Goal: Task Accomplishment & Management: Use online tool/utility

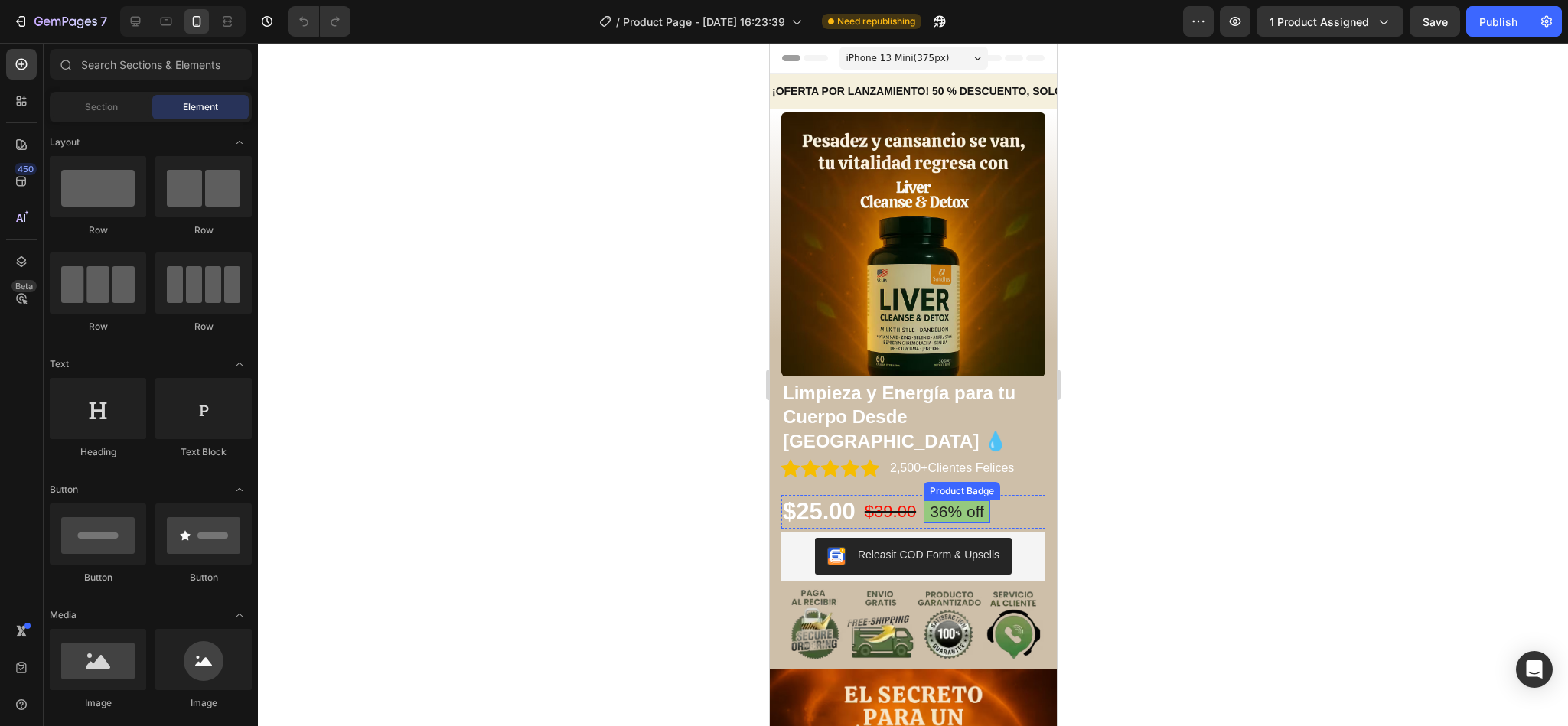
click at [951, 501] on pre "36% off" at bounding box center [957, 512] width 67 height 22
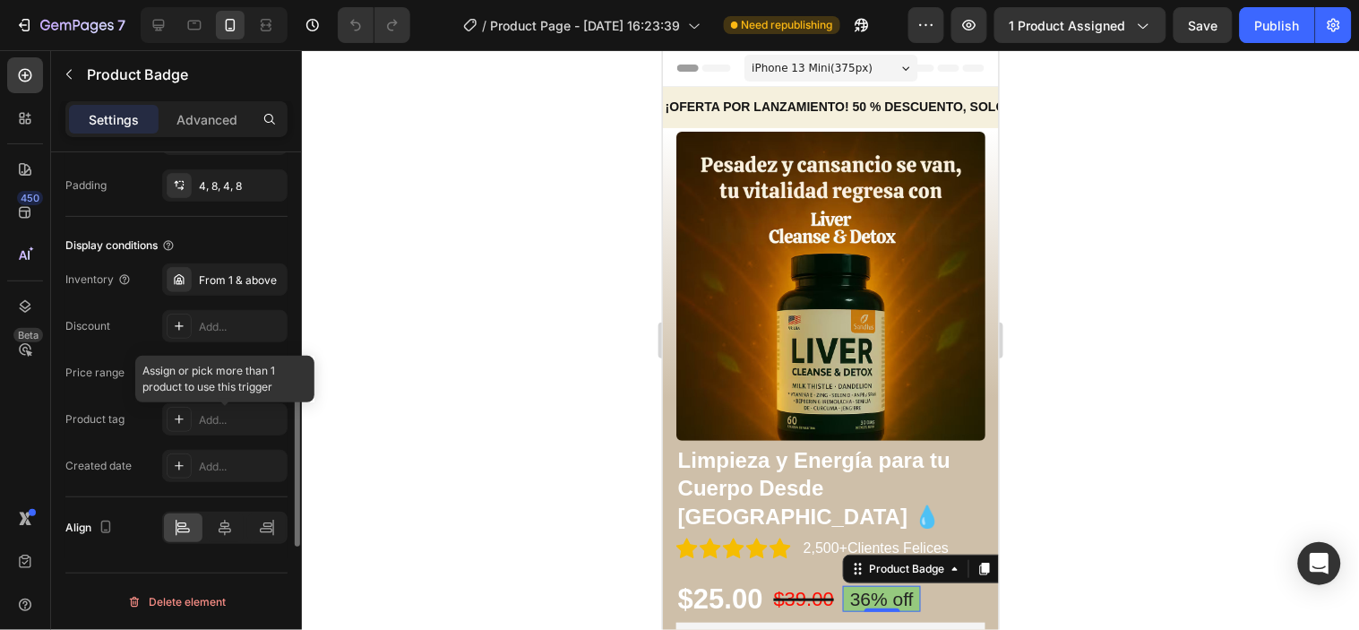
scroll to position [903, 0]
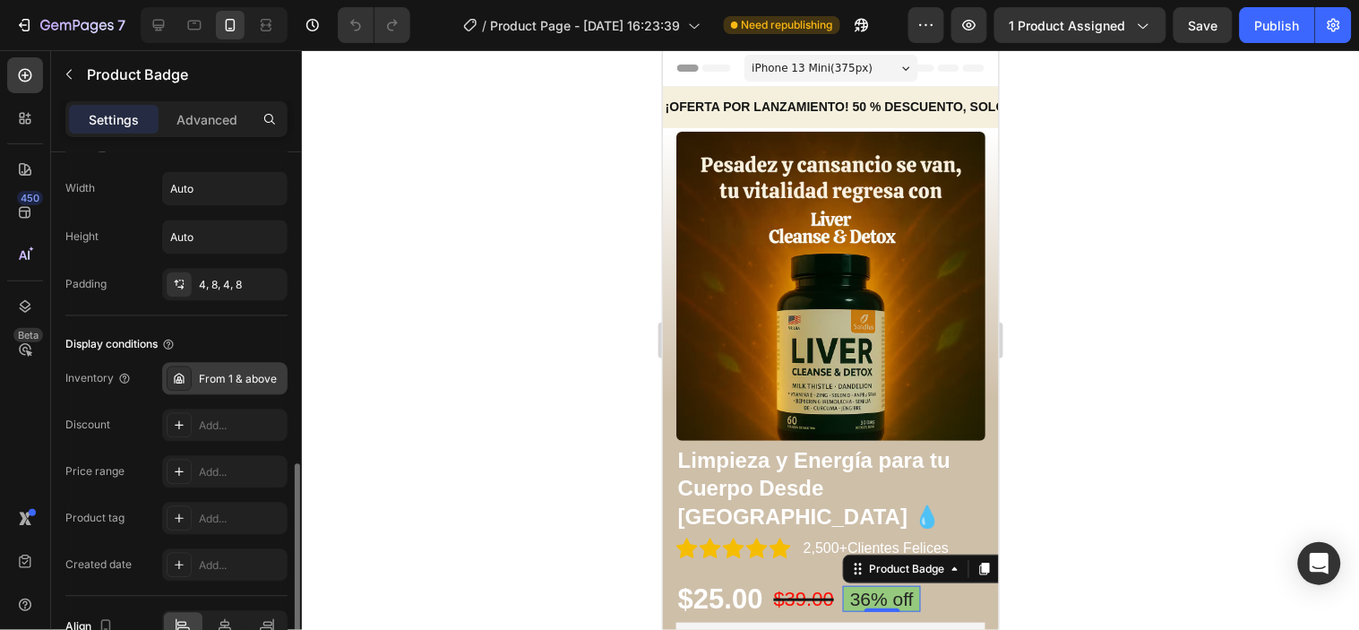
click at [199, 376] on div "From 1 & above" at bounding box center [241, 380] width 84 height 16
click at [379, 282] on div at bounding box center [830, 340] width 1057 height 580
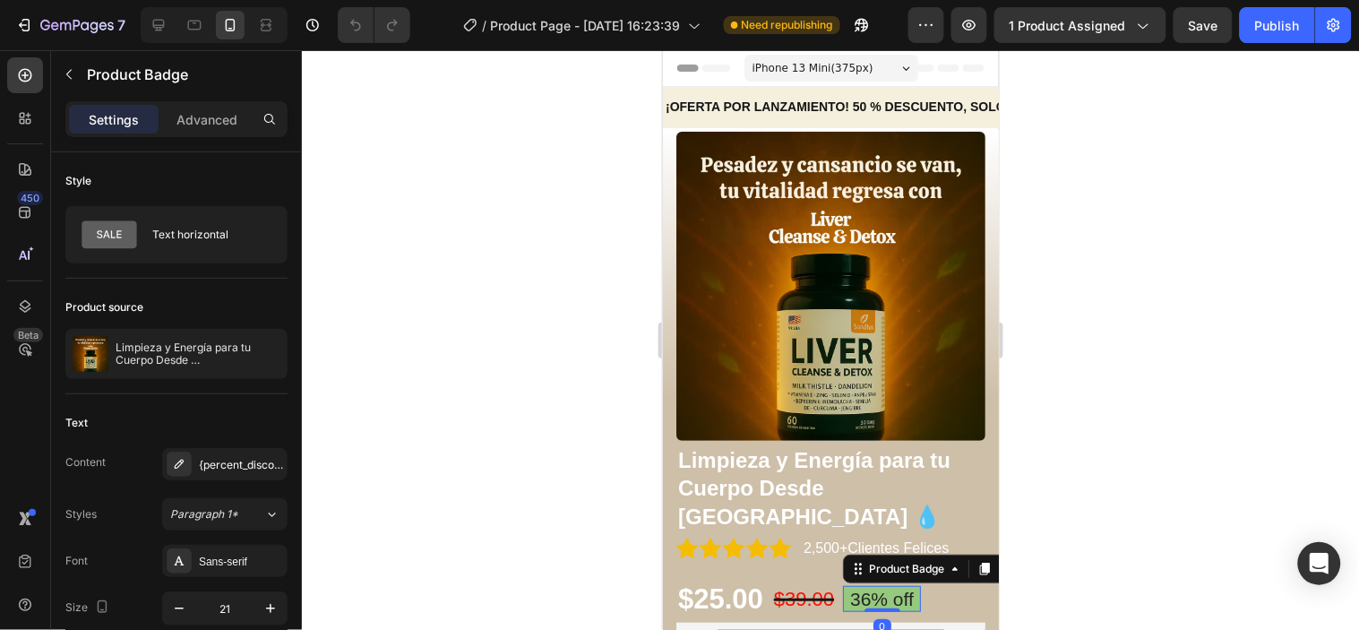
click at [893, 585] on div "36% off Product Badge 0" at bounding box center [881, 598] width 78 height 26
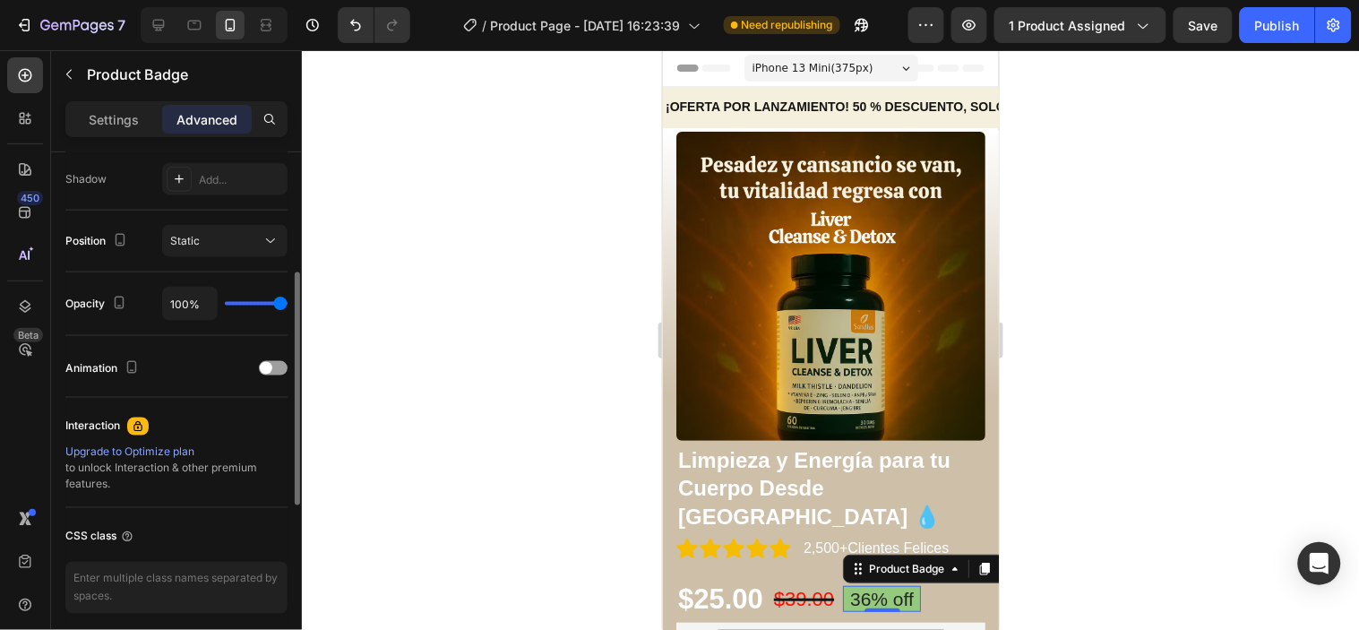
scroll to position [497, 0]
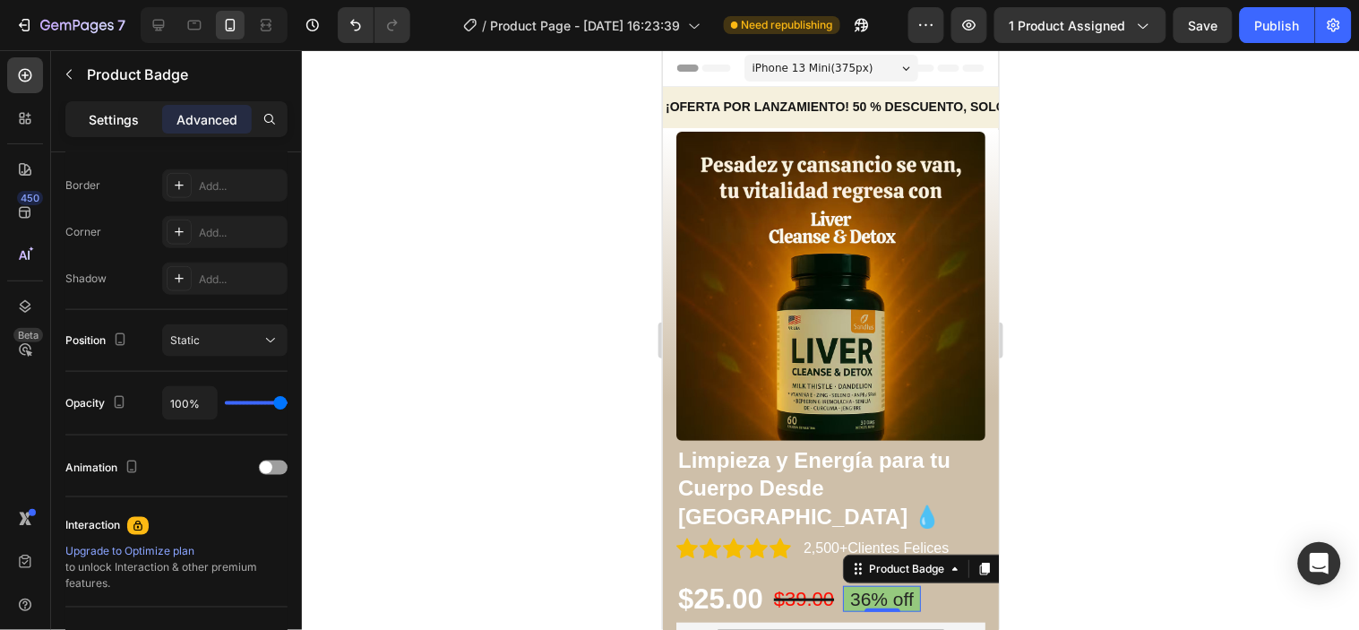
click at [133, 127] on p "Settings" at bounding box center [114, 119] width 50 height 19
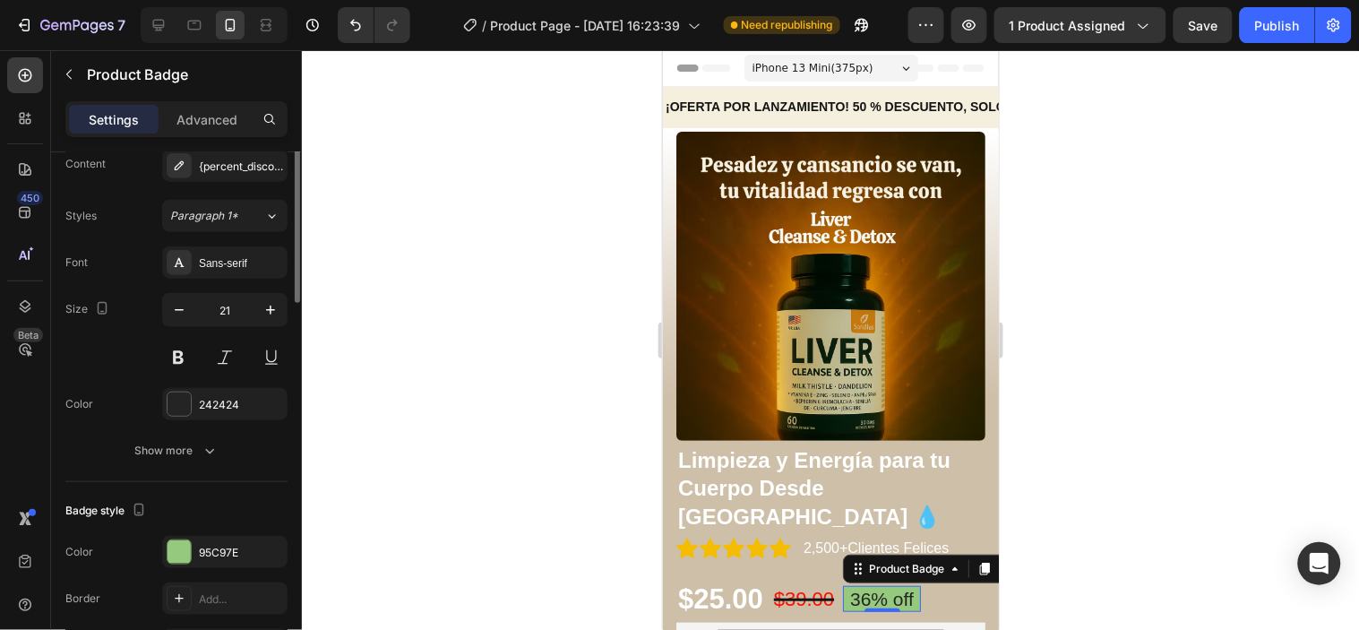
scroll to position [199, 0]
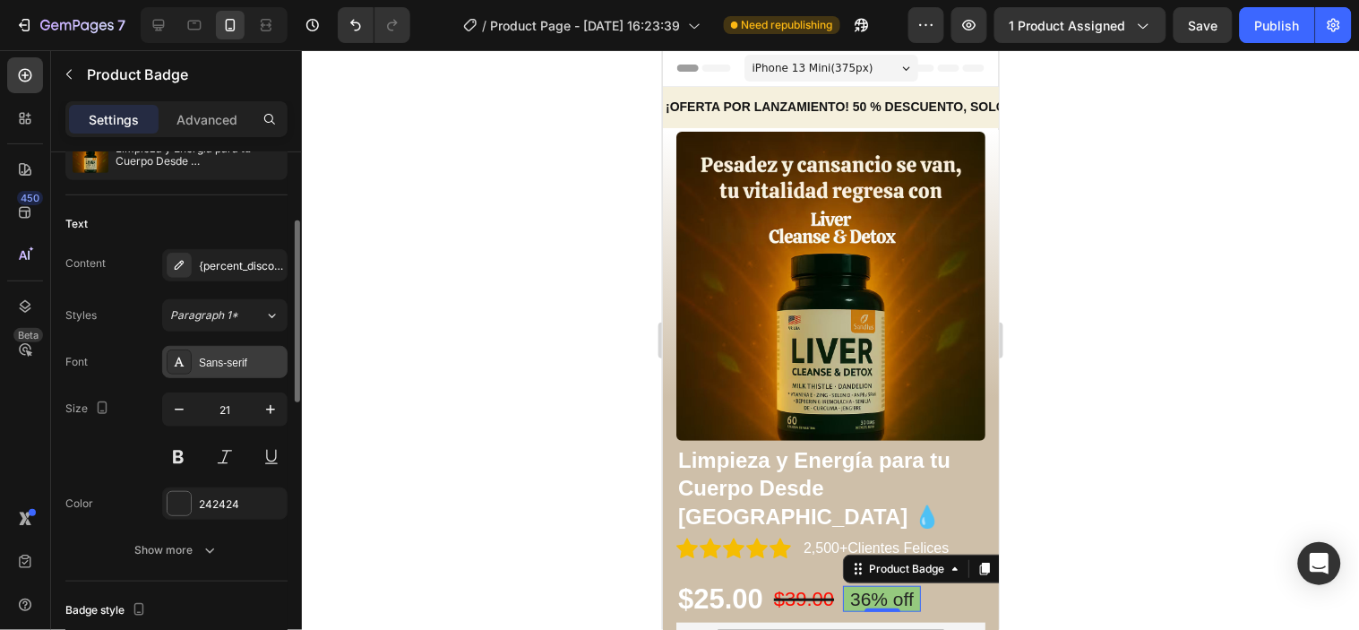
click at [254, 359] on div "Sans-serif" at bounding box center [241, 363] width 84 height 16
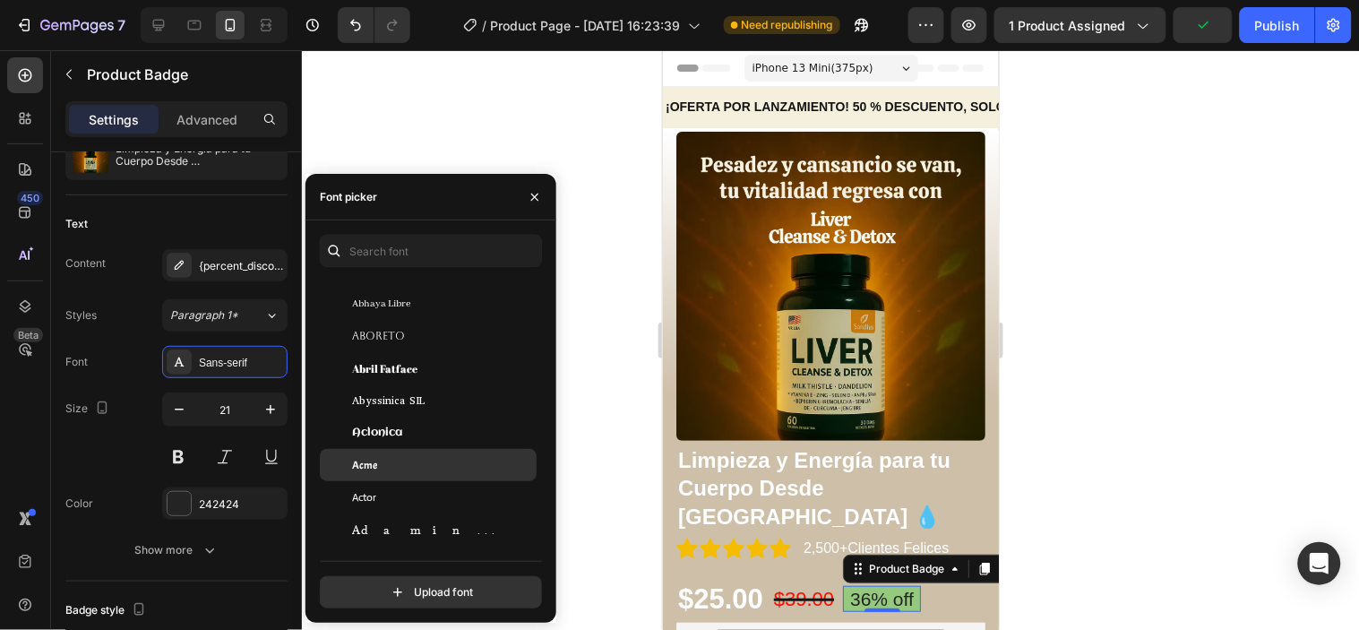
click at [427, 460] on div "Acme" at bounding box center [442, 465] width 181 height 16
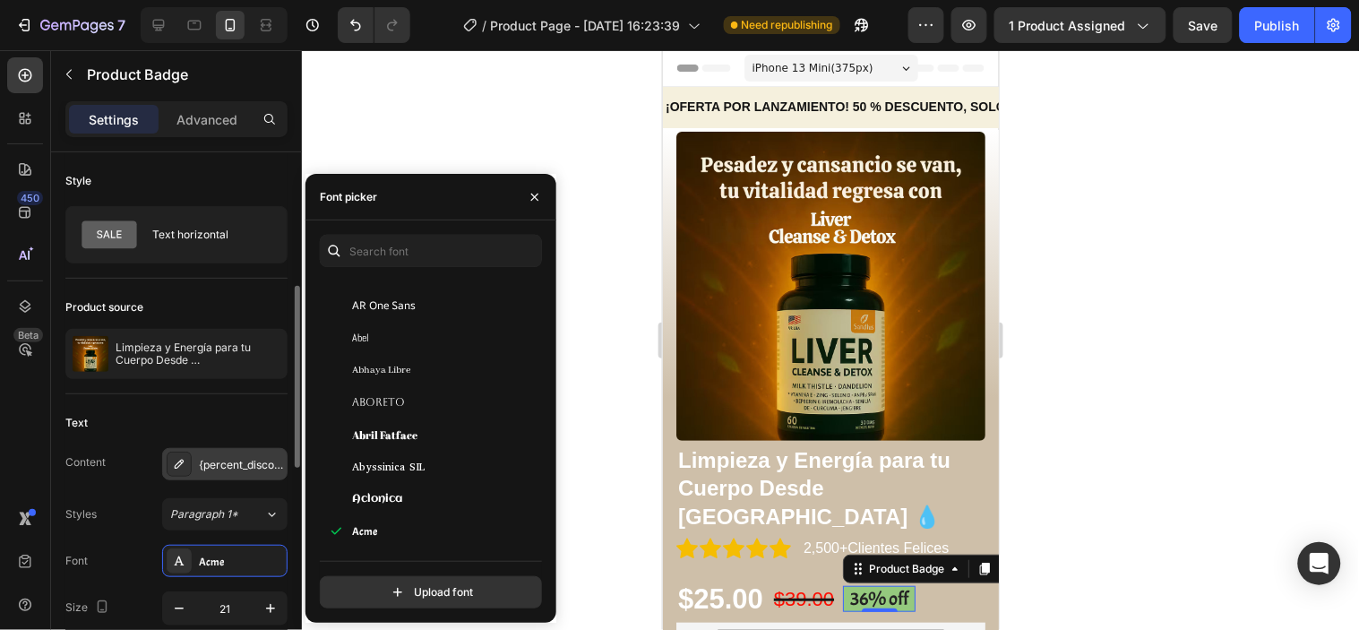
scroll to position [99, 0]
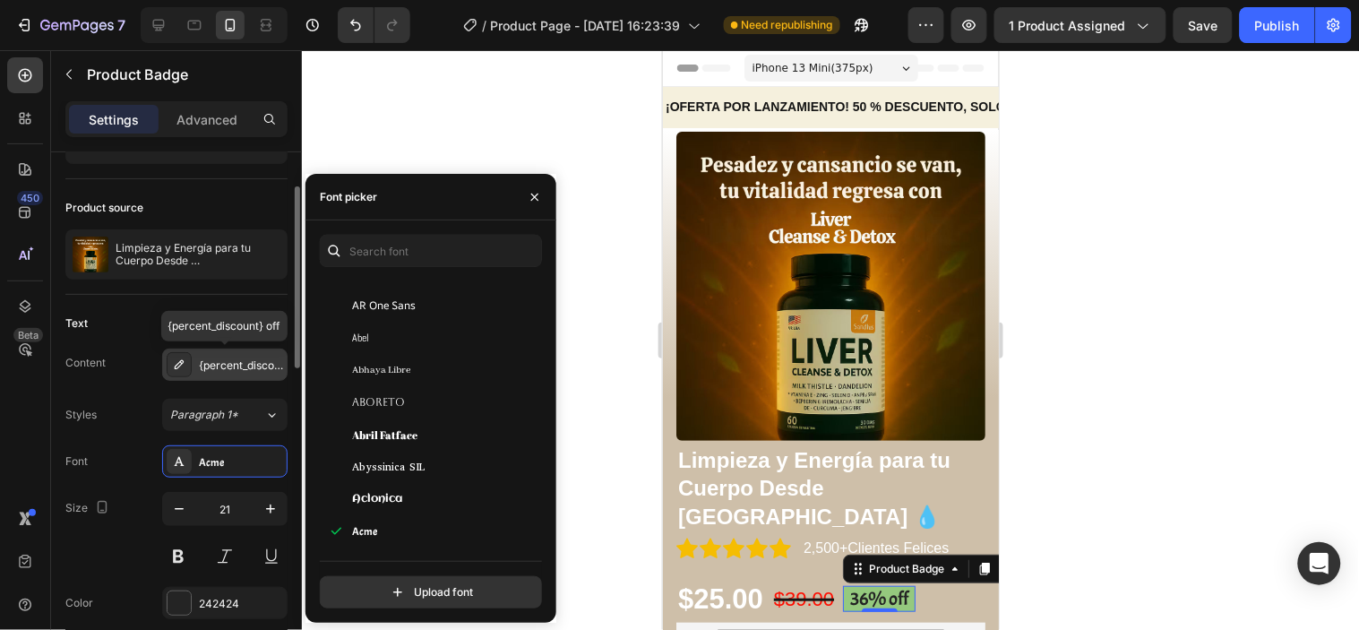
click at [182, 361] on icon at bounding box center [179, 365] width 14 height 14
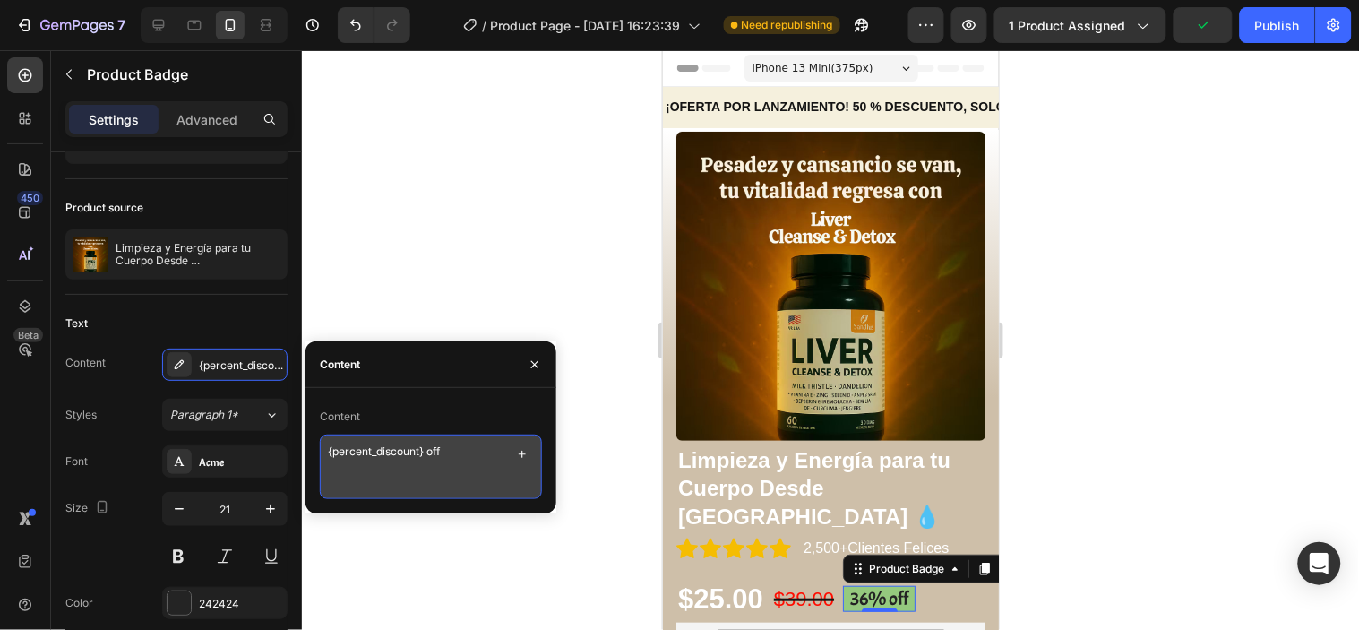
click at [445, 455] on textarea "{percent_discount} off" at bounding box center [431, 467] width 222 height 65
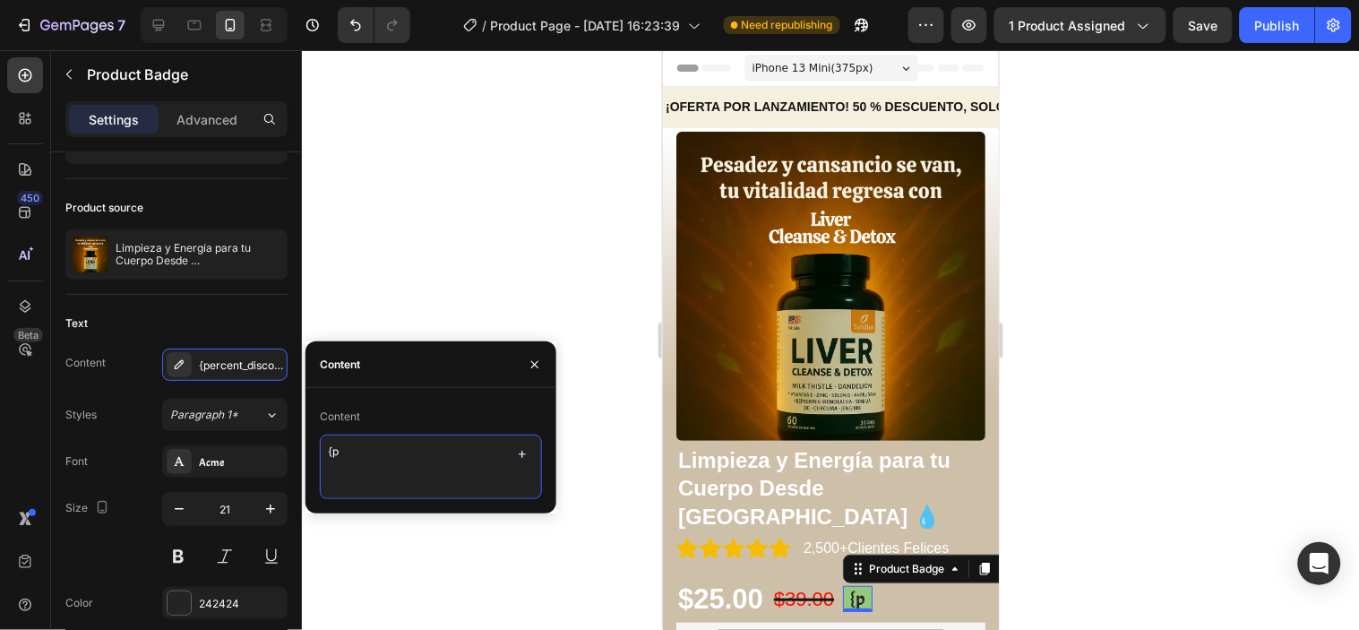
type textarea "{"
type textarea "Oferta"
click at [522, 579] on div at bounding box center [830, 340] width 1057 height 580
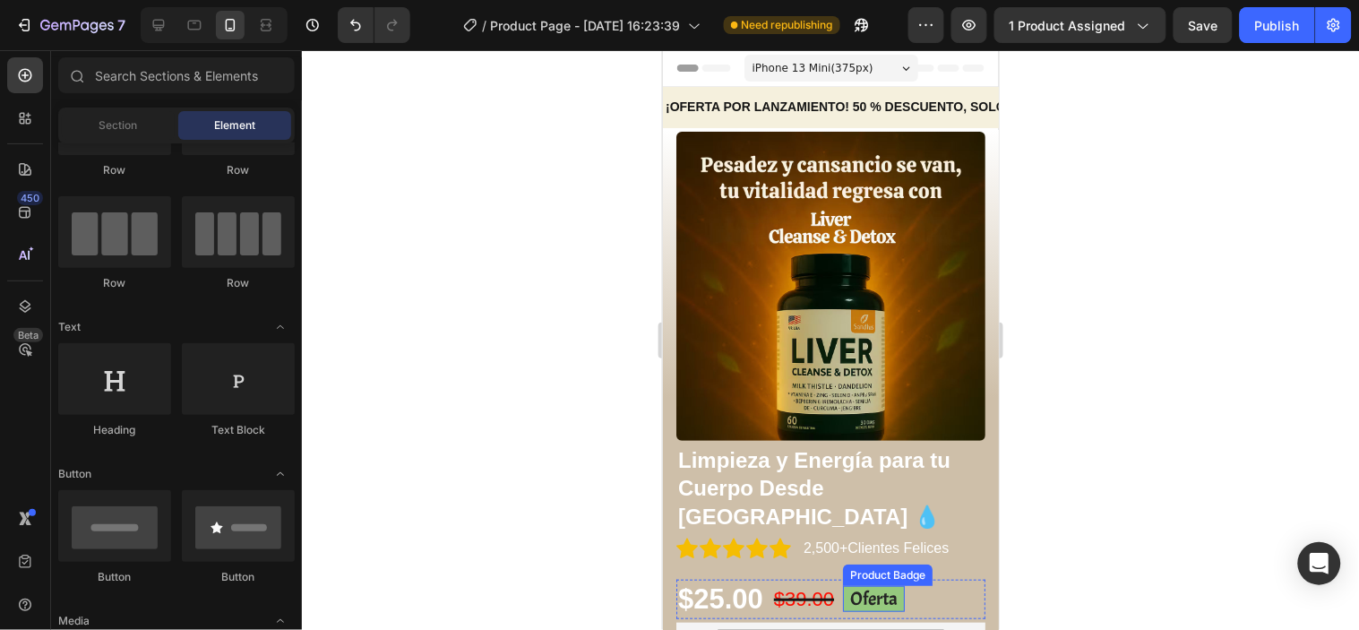
click at [875, 585] on pre "Oferta" at bounding box center [873, 598] width 62 height 26
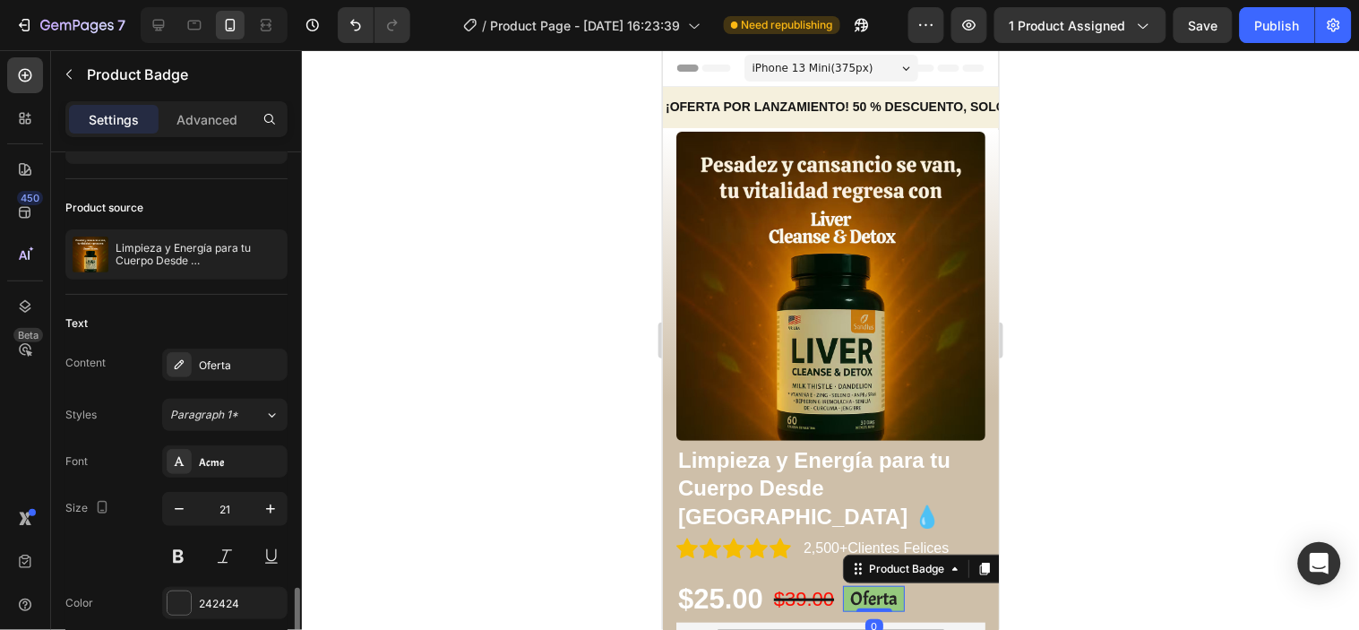
scroll to position [398, 0]
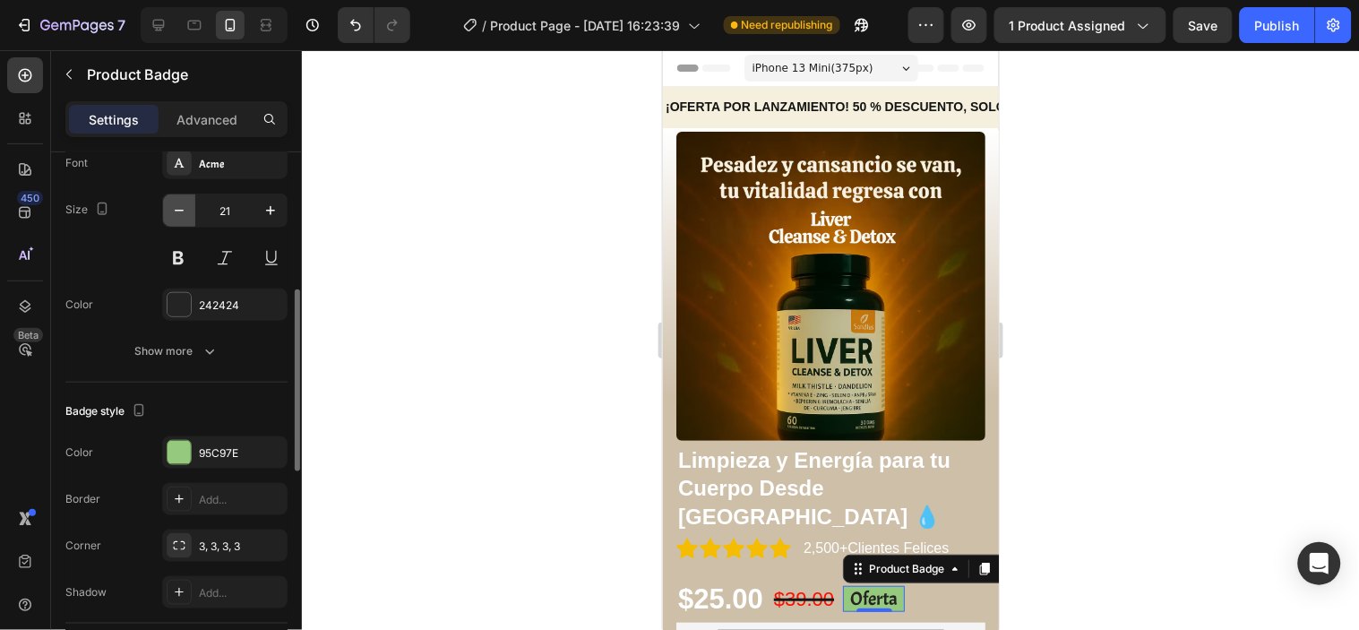
click at [185, 211] on icon "button" at bounding box center [179, 211] width 18 height 18
type input "17"
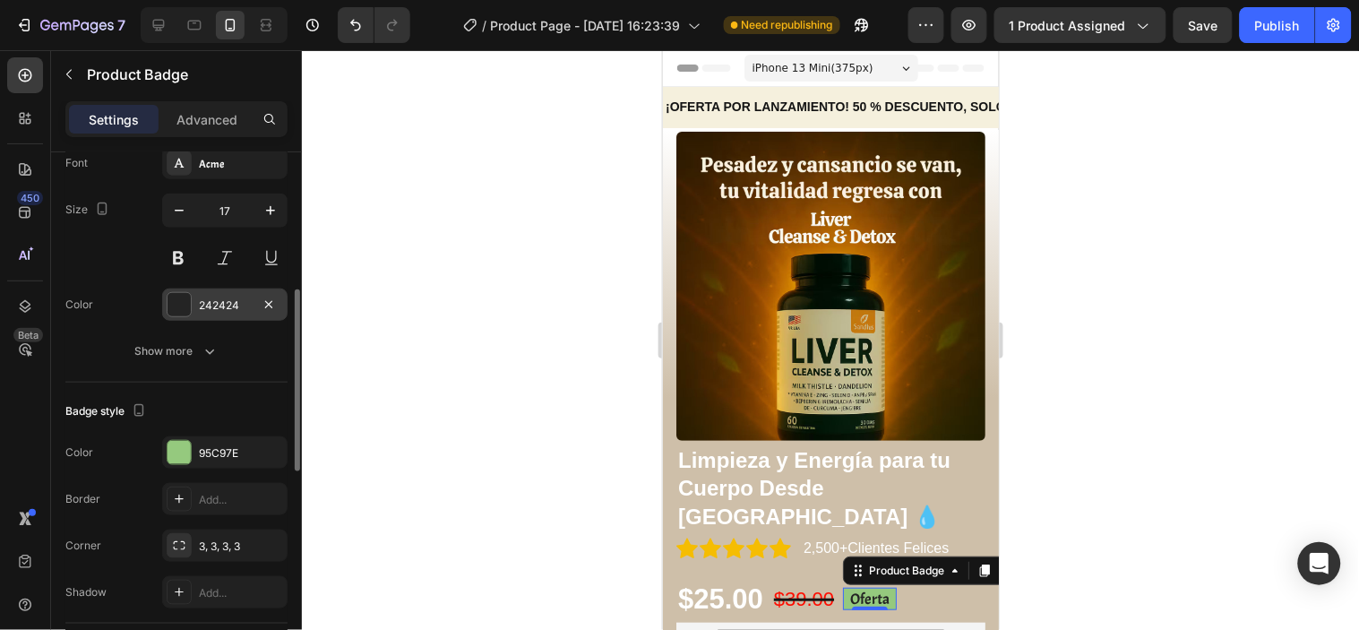
click at [244, 301] on div "242424" at bounding box center [225, 306] width 52 height 16
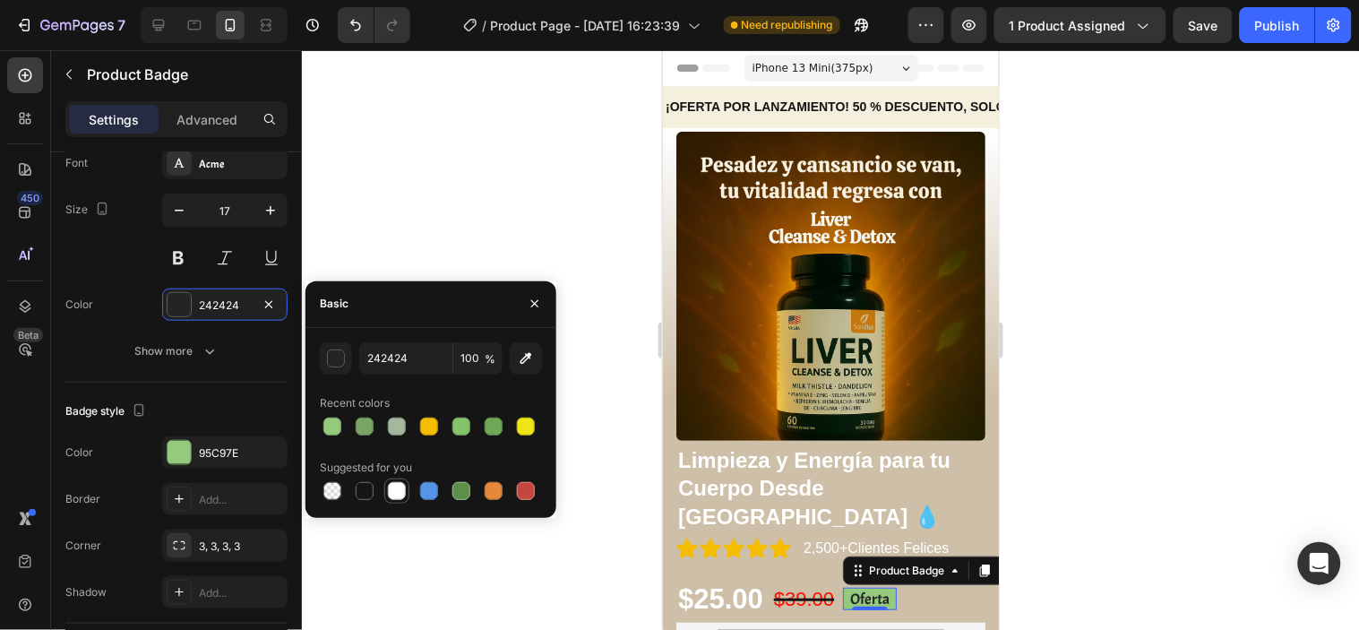
click at [386, 495] on div at bounding box center [397, 491] width 22 height 22
type input "FFFFFF"
click at [370, 557] on div at bounding box center [830, 340] width 1057 height 580
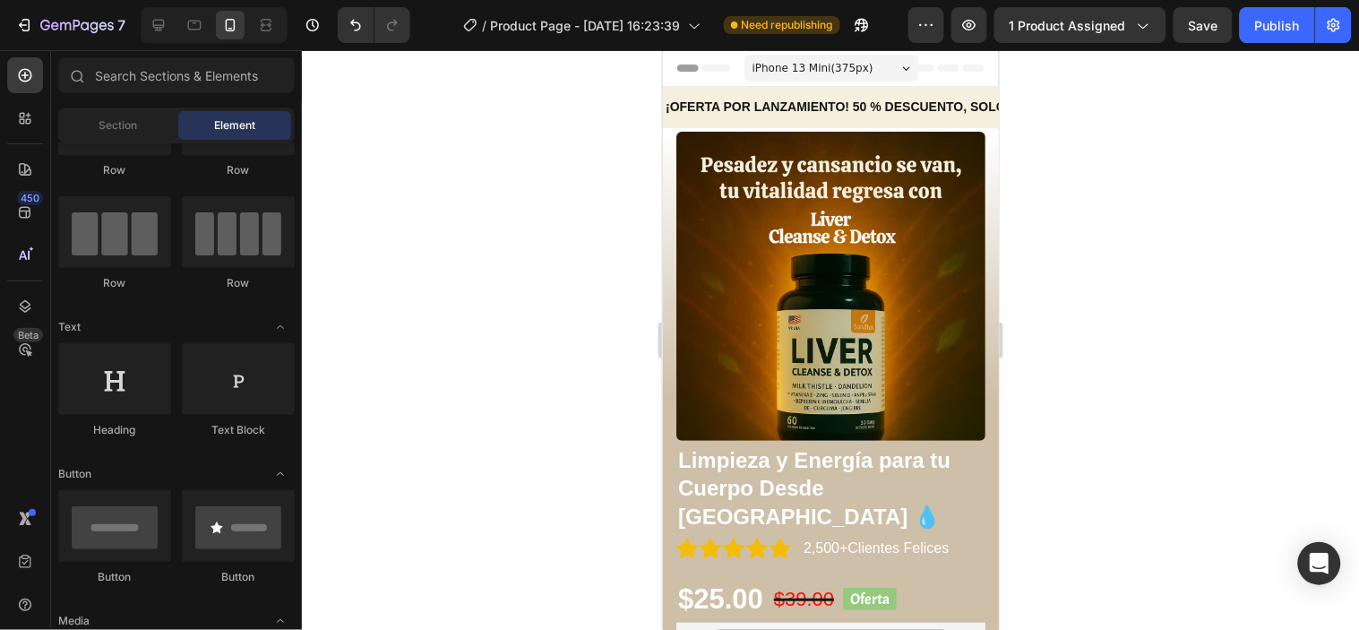
click at [142, 140] on div "Section Element" at bounding box center [176, 126] width 237 height 36
click at [142, 128] on div "Section" at bounding box center [118, 125] width 113 height 29
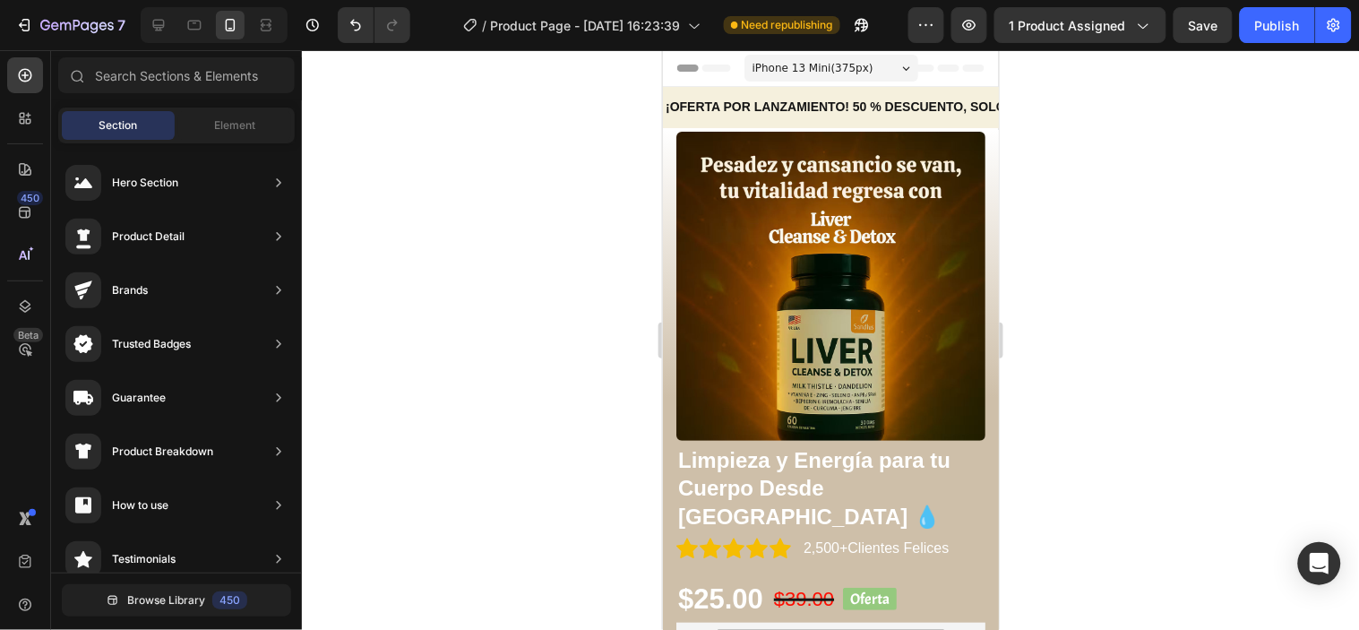
click at [587, 373] on div at bounding box center [830, 340] width 1057 height 580
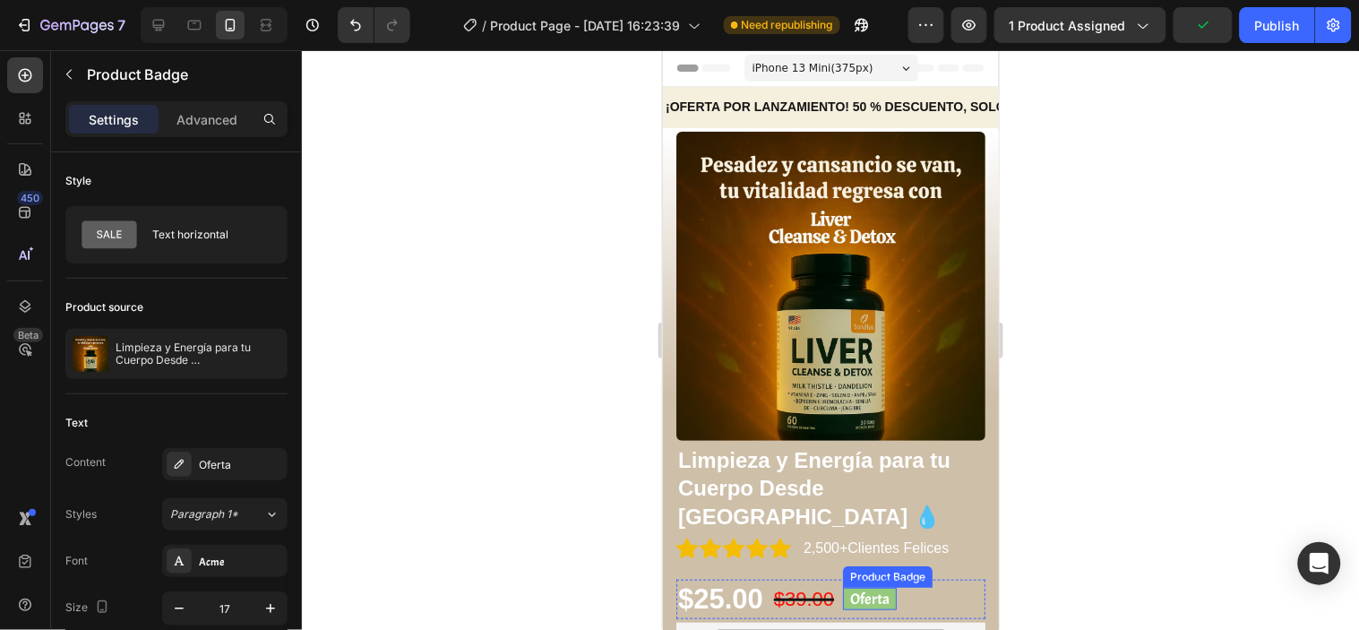
click at [881, 587] on pre "Oferta" at bounding box center [869, 598] width 54 height 22
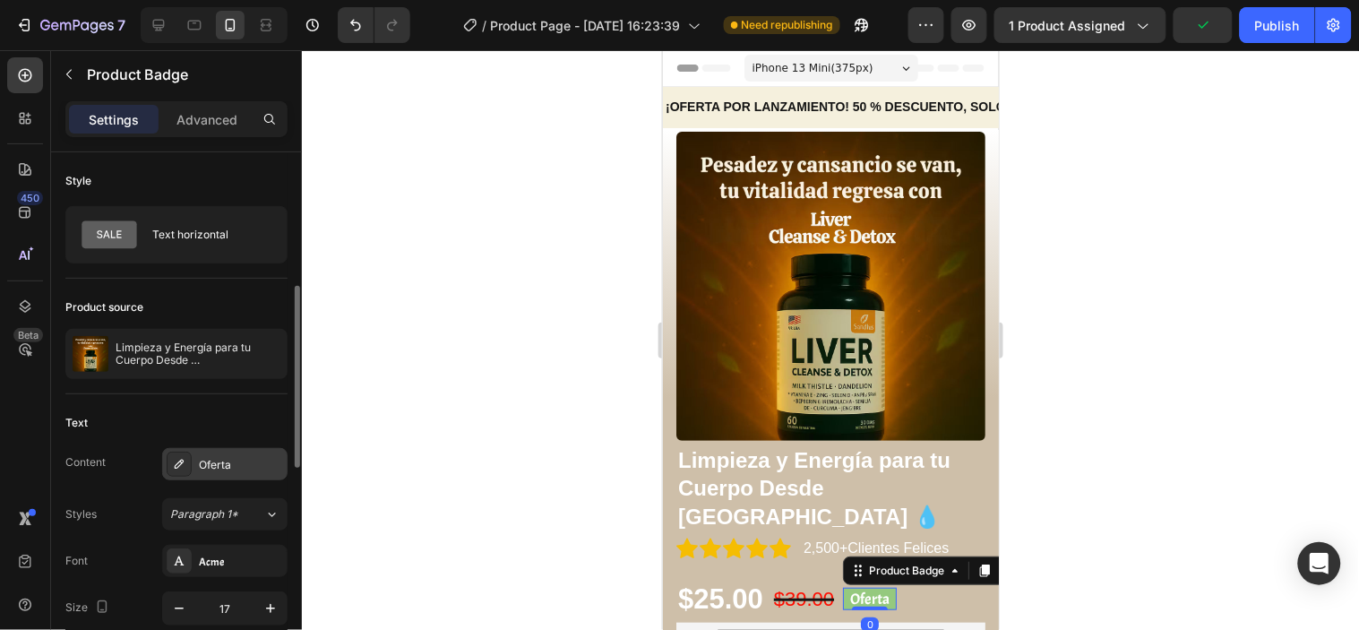
scroll to position [199, 0]
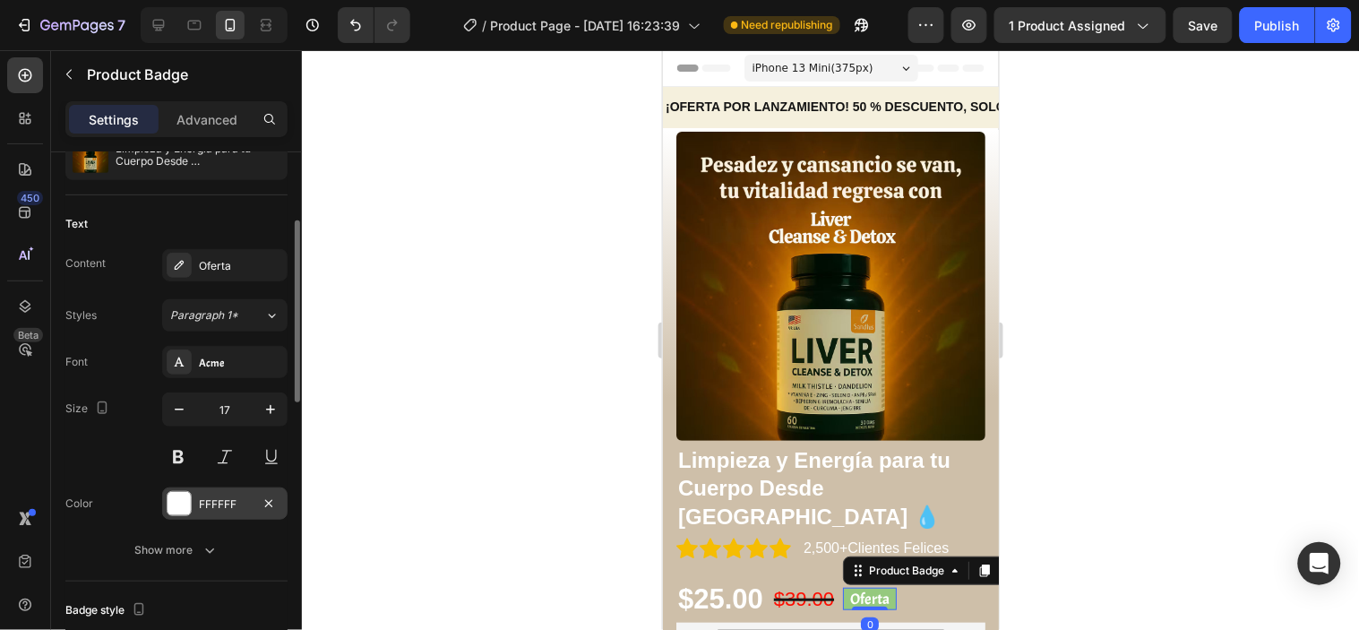
click at [211, 502] on div "FFFFFF" at bounding box center [225, 504] width 52 height 16
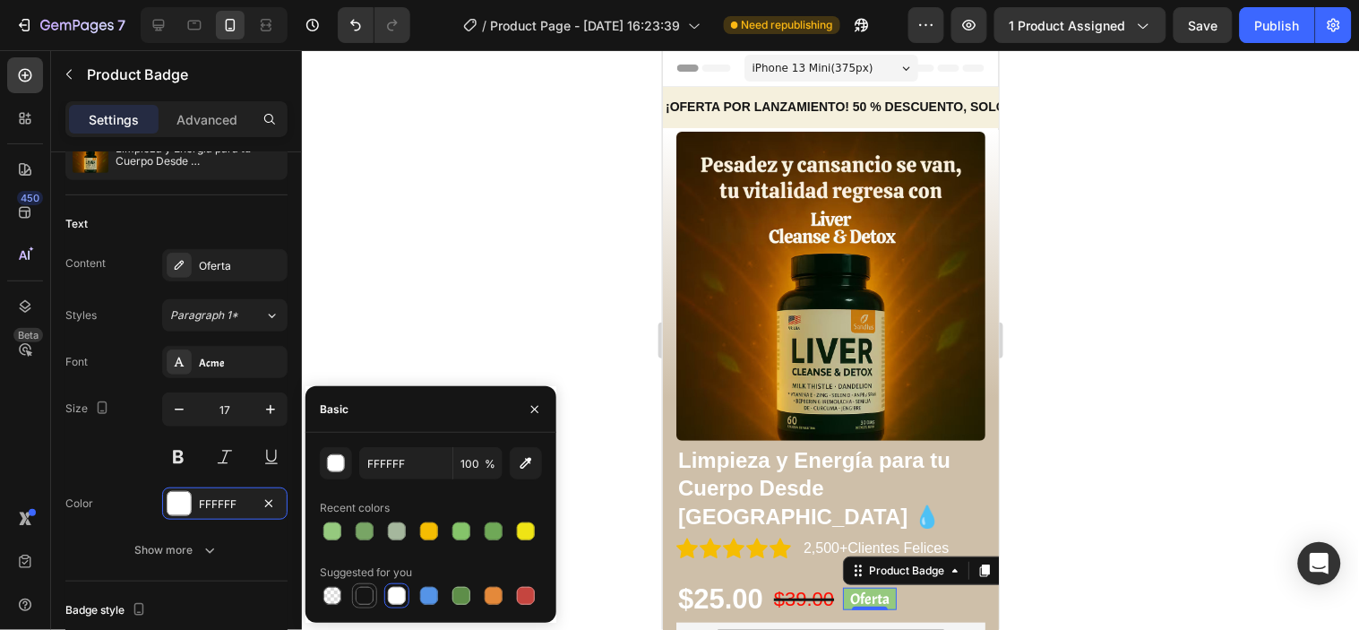
click at [358, 590] on div at bounding box center [365, 596] width 18 height 18
click at [395, 591] on div at bounding box center [397, 596] width 18 height 18
type input "FFFFFF"
click at [541, 342] on div at bounding box center [830, 340] width 1057 height 580
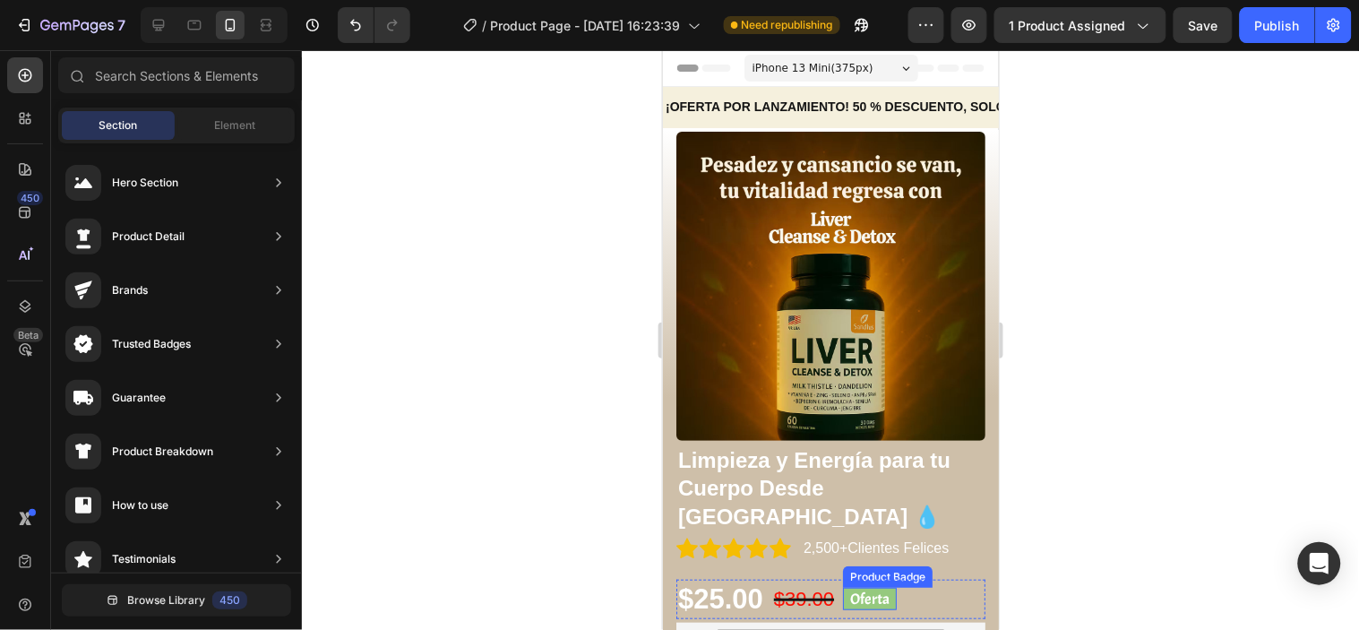
click at [877, 587] on pre "Oferta" at bounding box center [869, 598] width 54 height 22
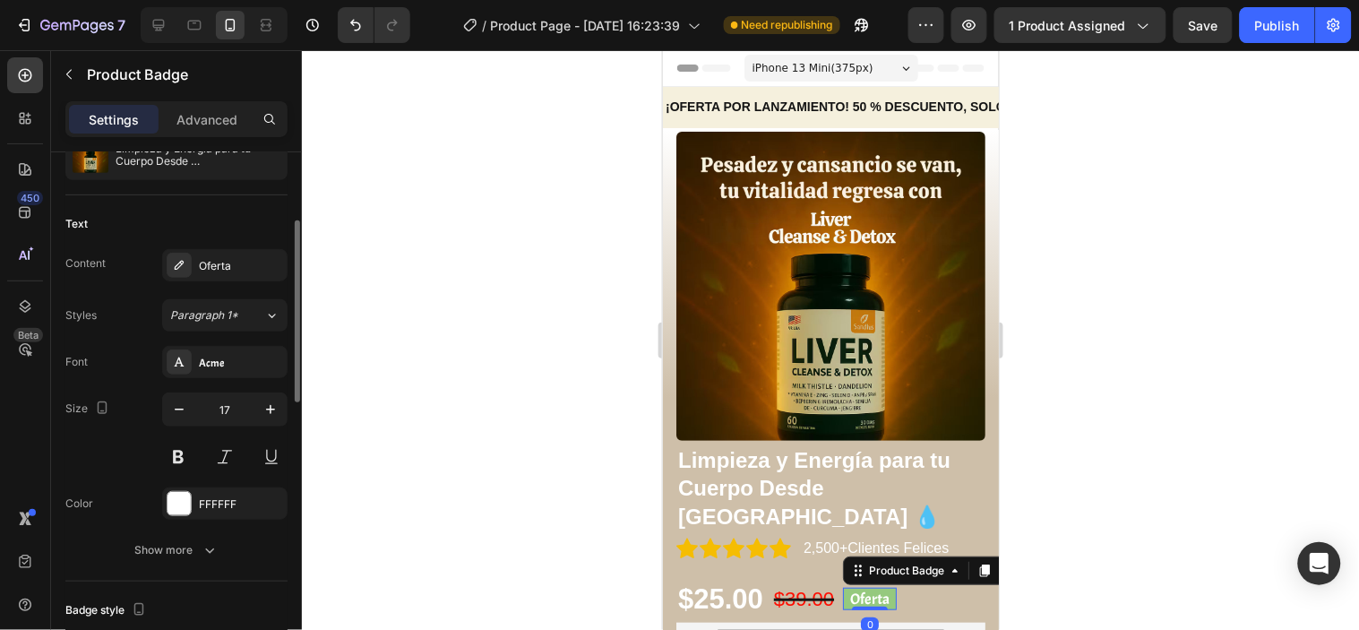
scroll to position [398, 0]
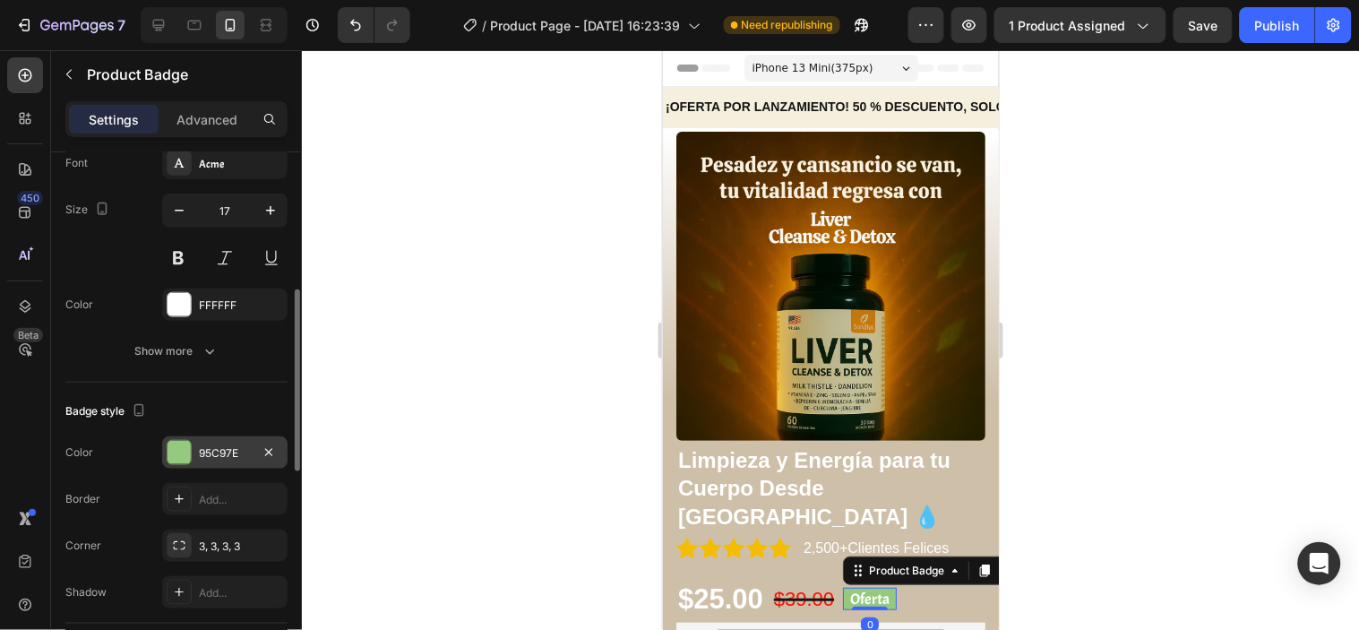
click at [199, 461] on div "95C97E" at bounding box center [225, 453] width 52 height 16
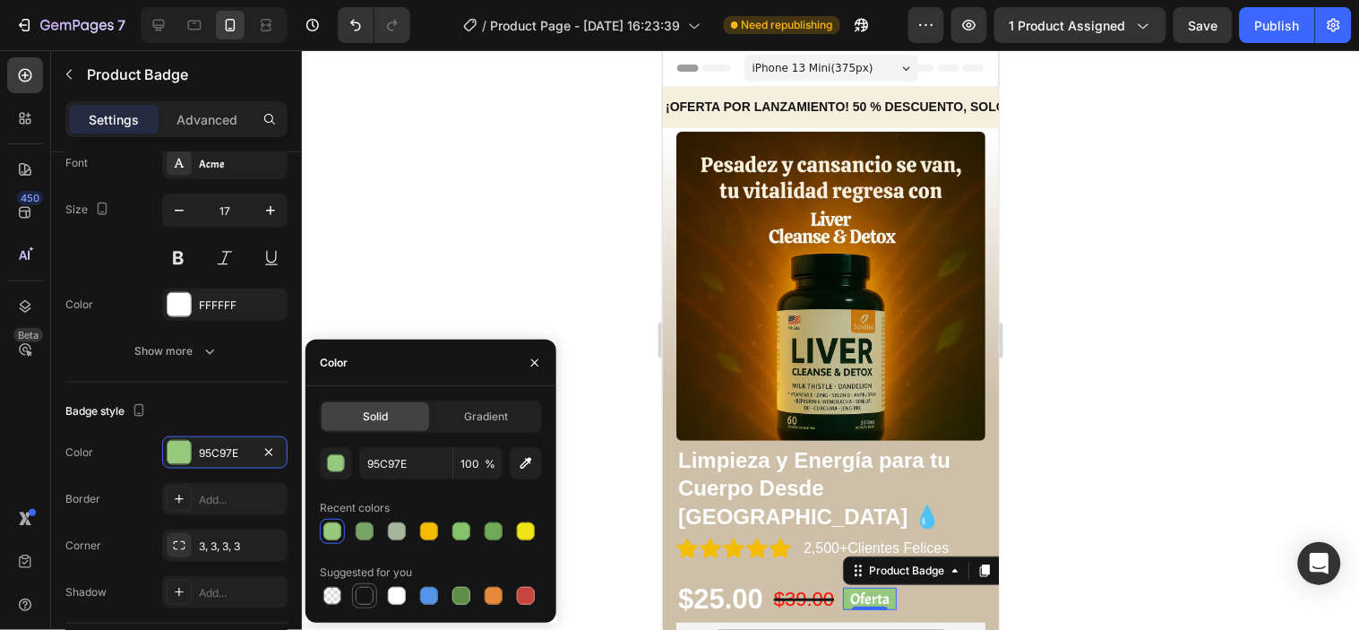
click at [362, 600] on div at bounding box center [365, 596] width 18 height 18
type input "151515"
click at [584, 505] on div at bounding box center [830, 340] width 1057 height 580
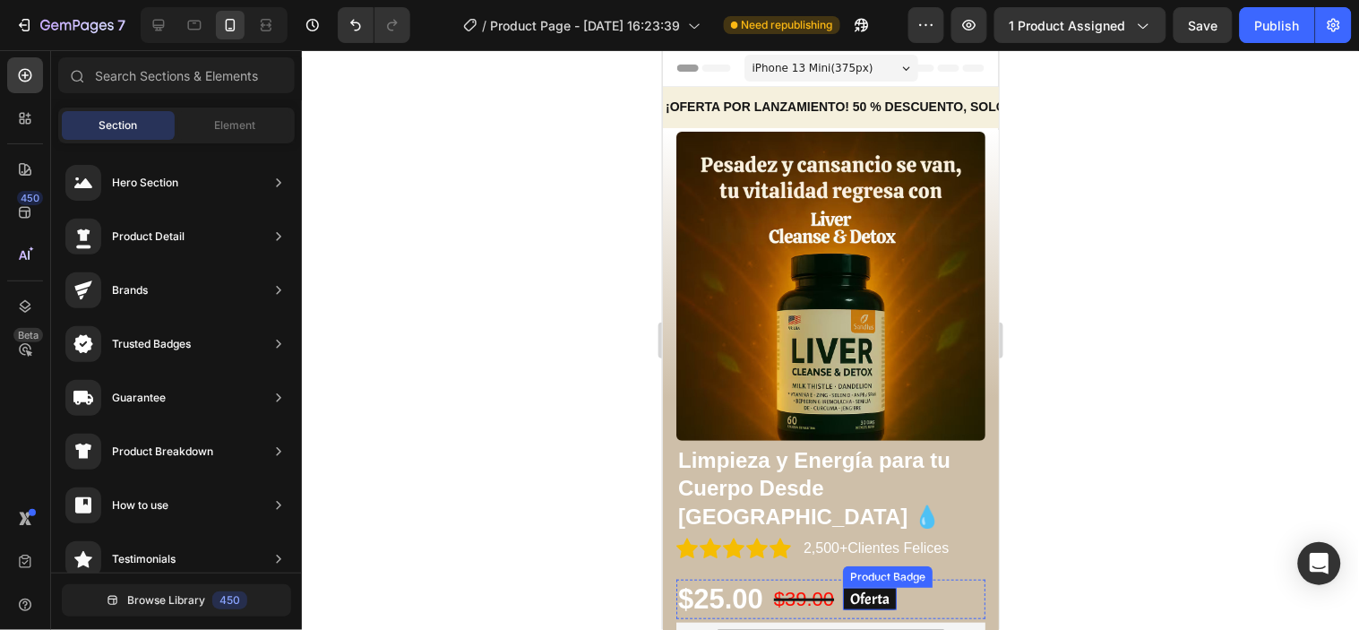
click at [888, 587] on pre "Oferta" at bounding box center [869, 598] width 54 height 22
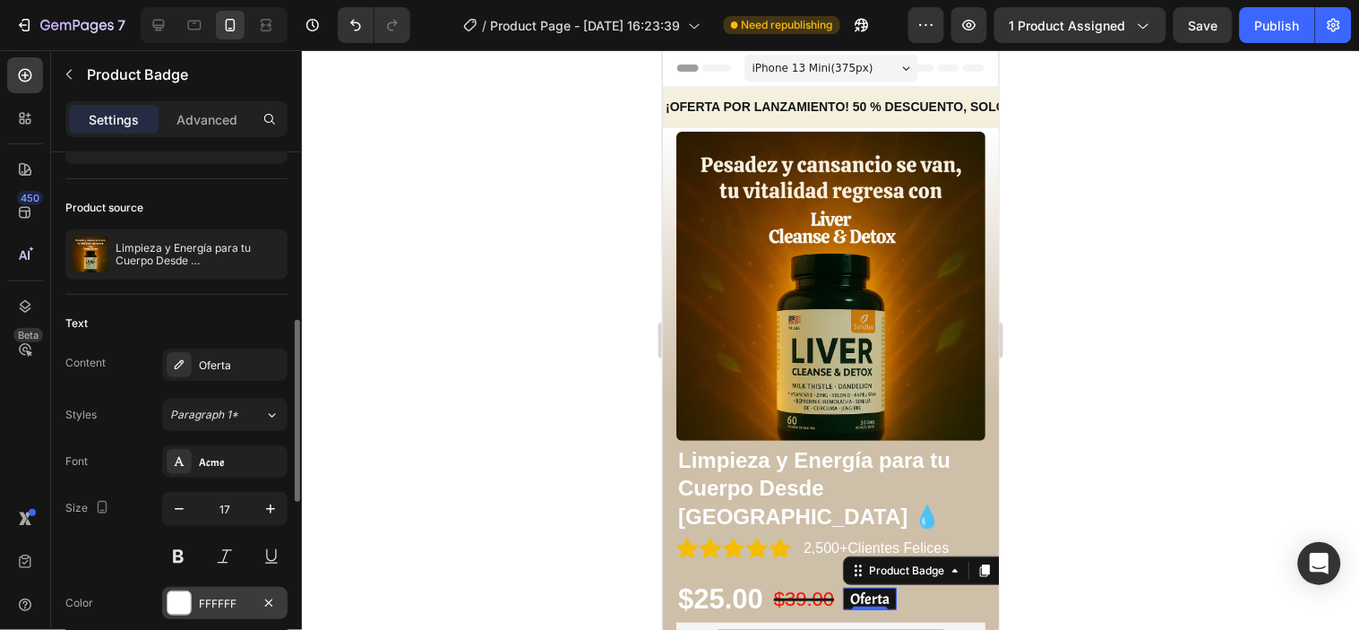
scroll to position [199, 0]
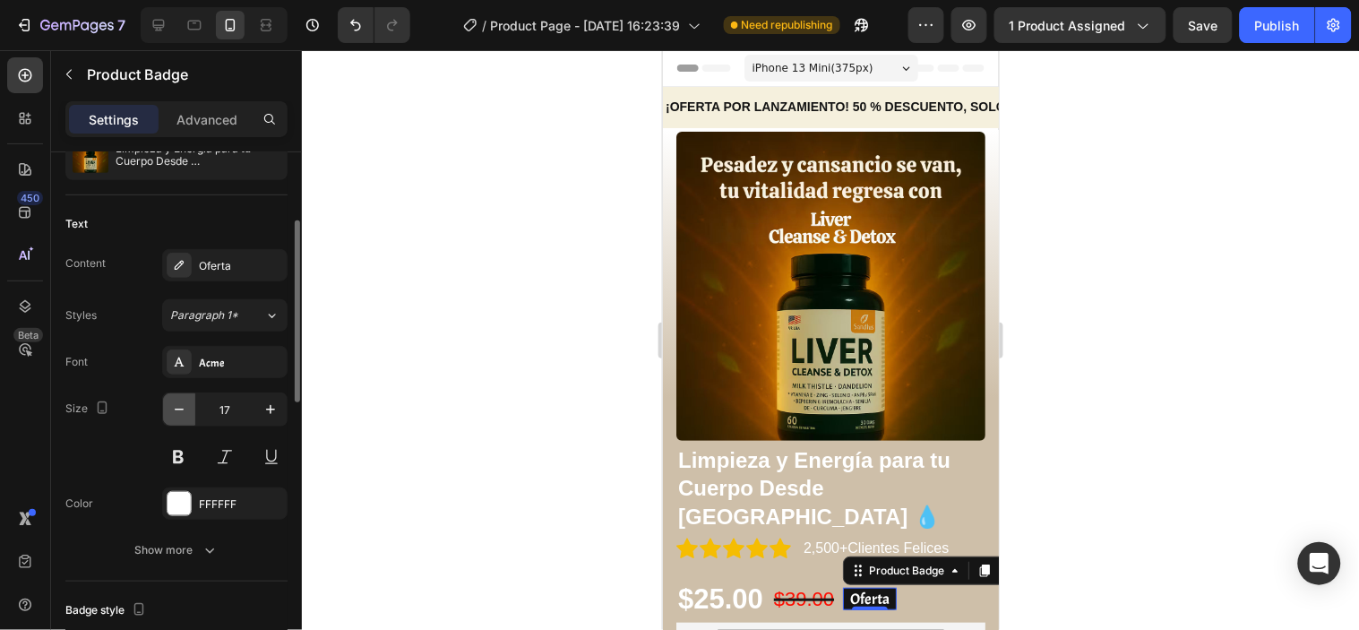
click at [188, 419] on button "button" at bounding box center [179, 409] width 32 height 32
type input "13"
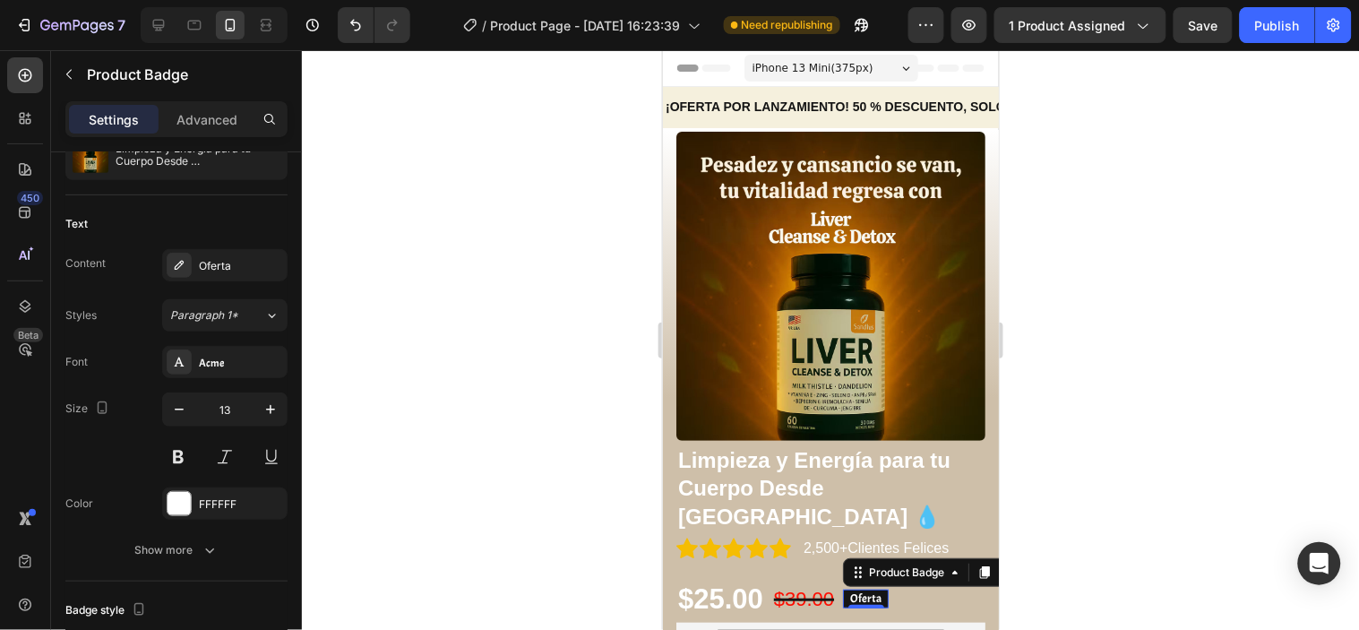
click at [551, 476] on div at bounding box center [830, 340] width 1057 height 580
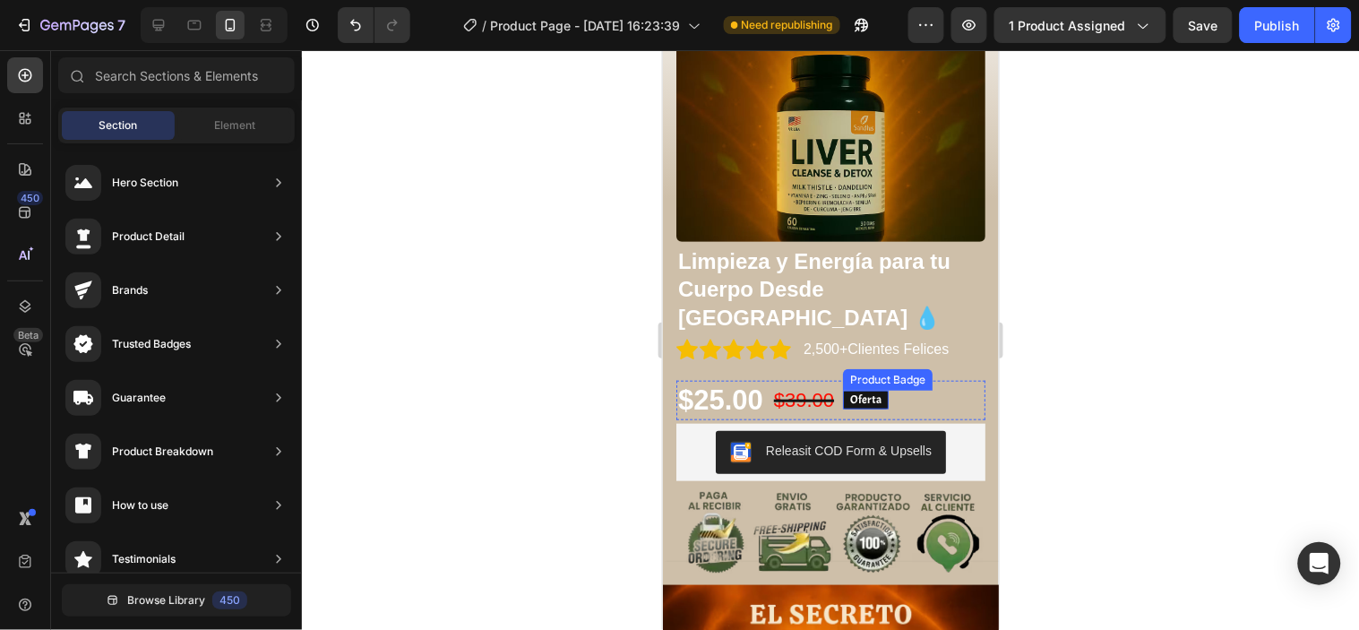
click at [882, 390] on pre "Oferta" at bounding box center [865, 399] width 46 height 19
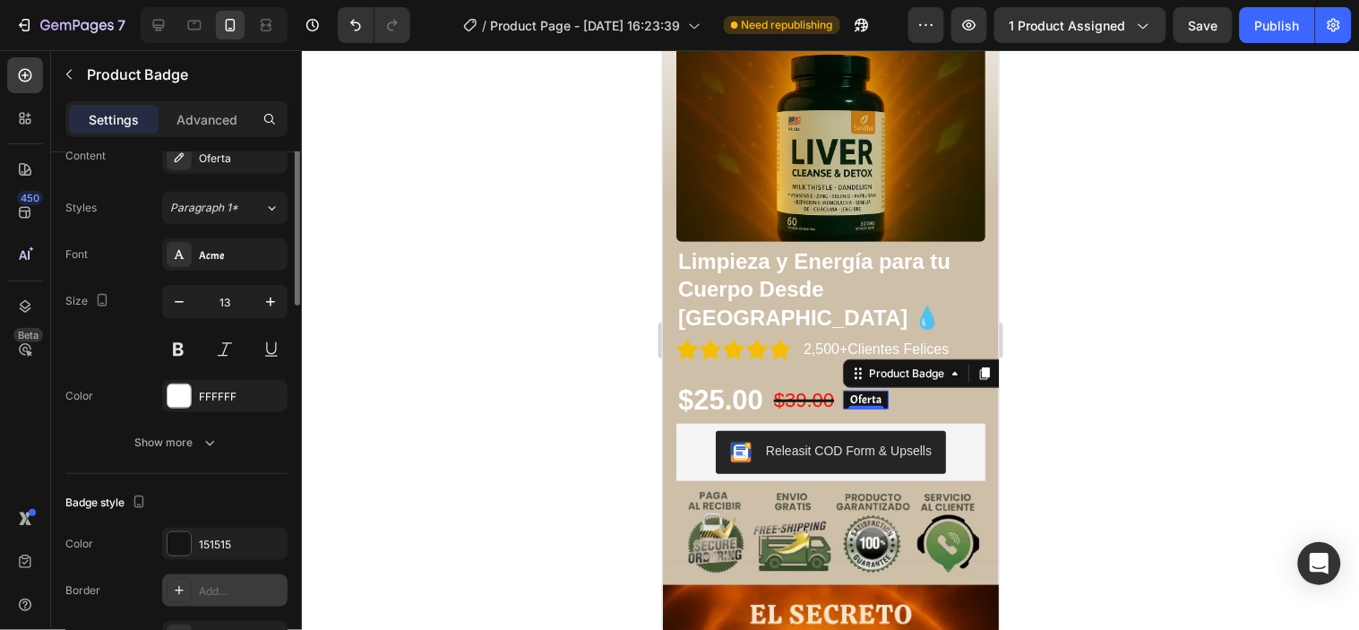
scroll to position [207, 0]
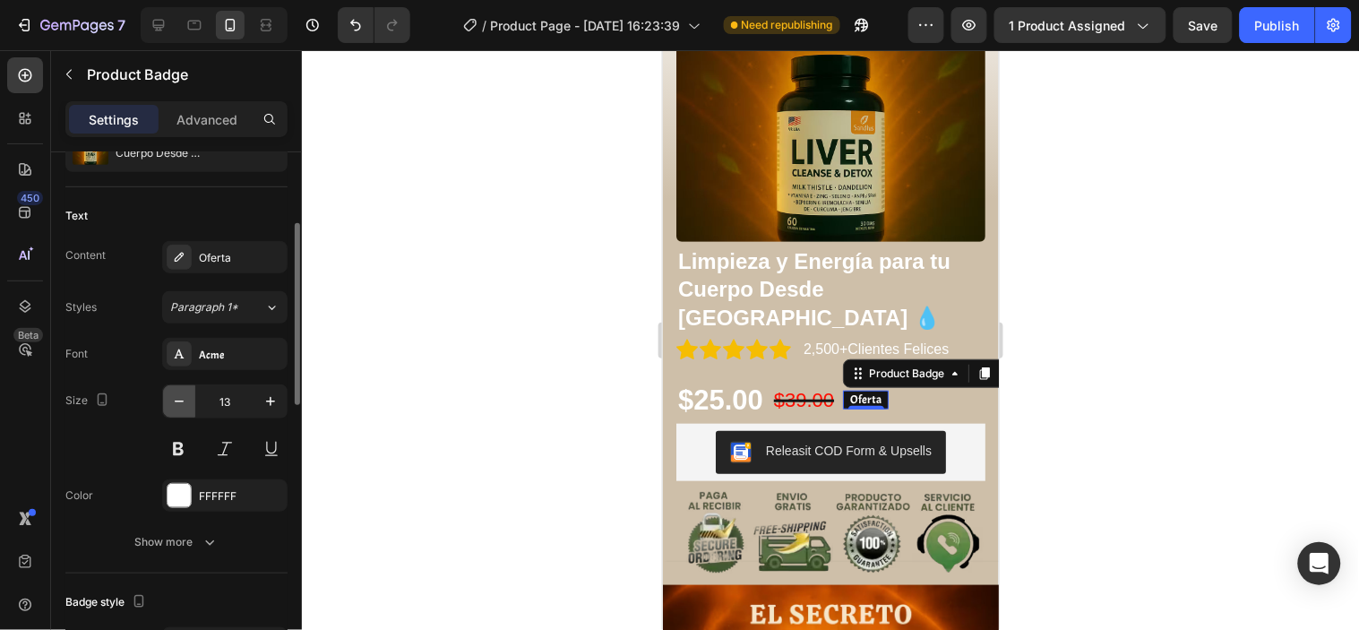
click at [190, 396] on button "button" at bounding box center [179, 401] width 32 height 32
type input "11"
click at [473, 410] on div at bounding box center [830, 340] width 1057 height 580
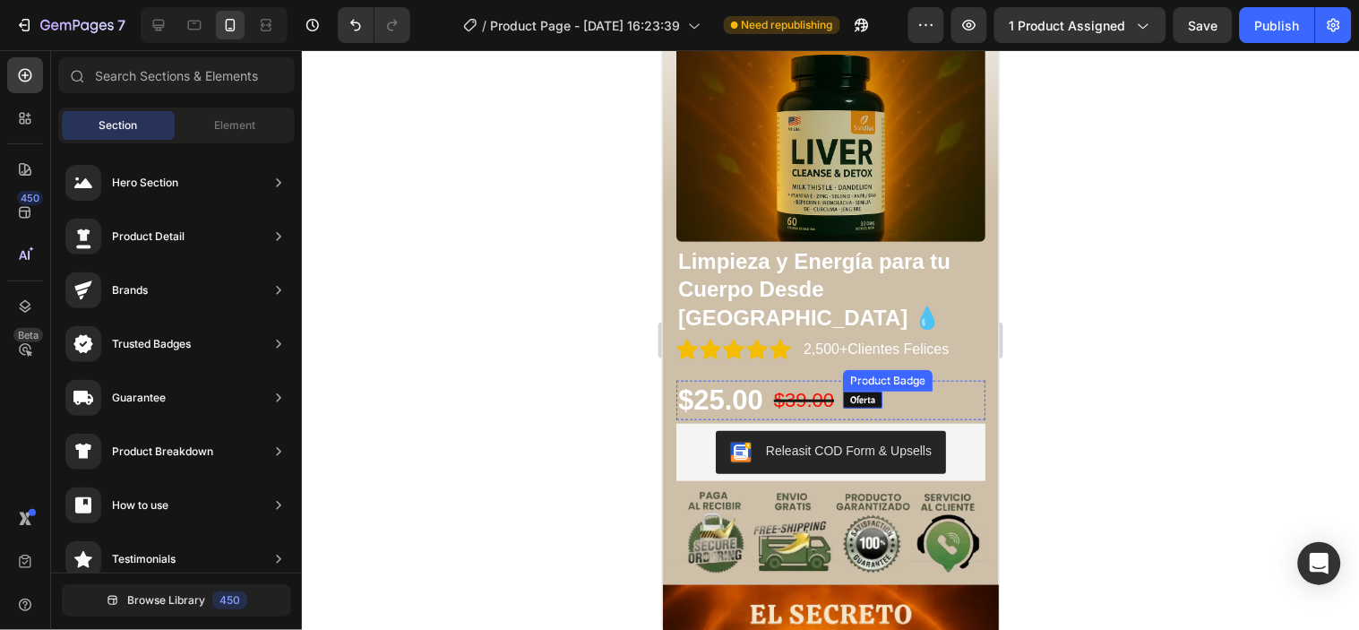
click at [860, 391] on pre "Oferta" at bounding box center [861, 399] width 39 height 17
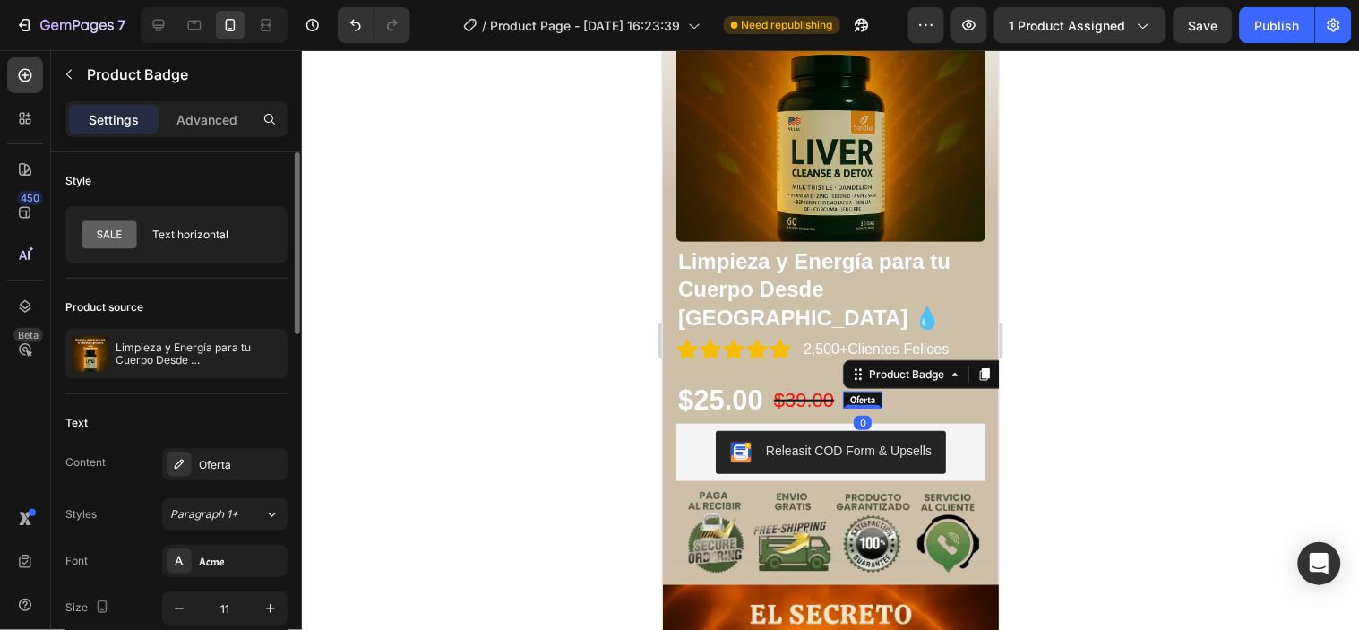
scroll to position [199, 0]
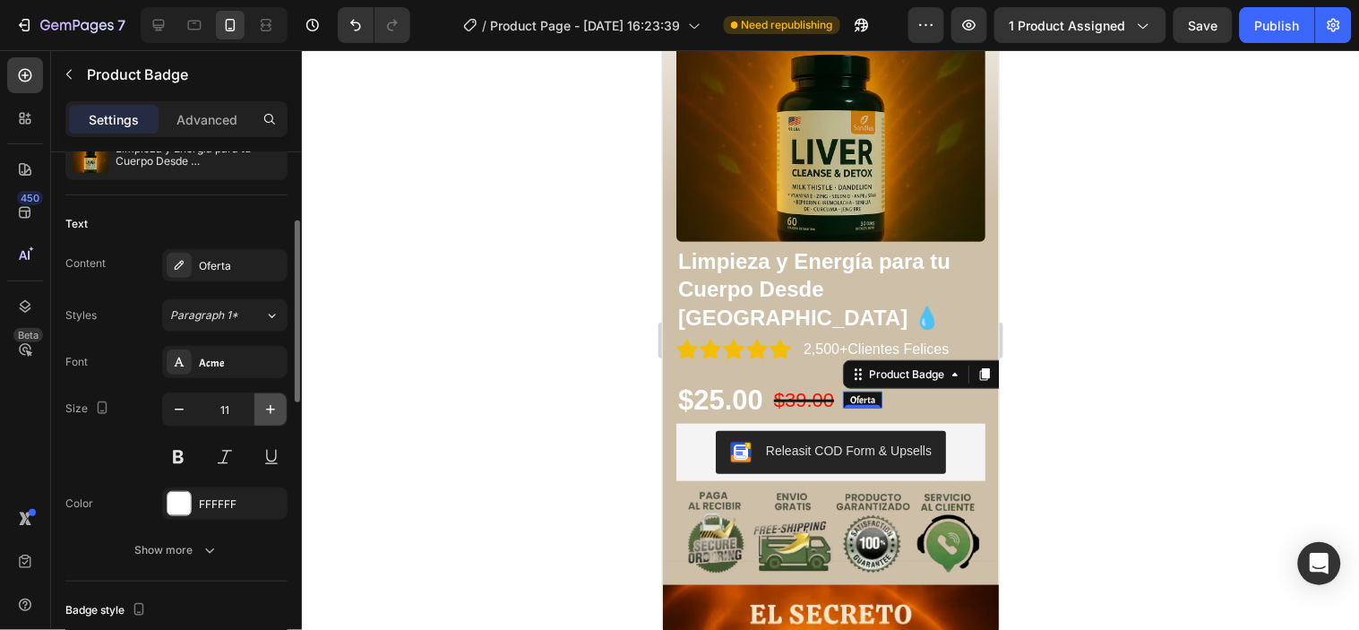
click at [266, 425] on button "button" at bounding box center [271, 409] width 32 height 32
type input "12"
click at [404, 417] on div at bounding box center [830, 340] width 1057 height 580
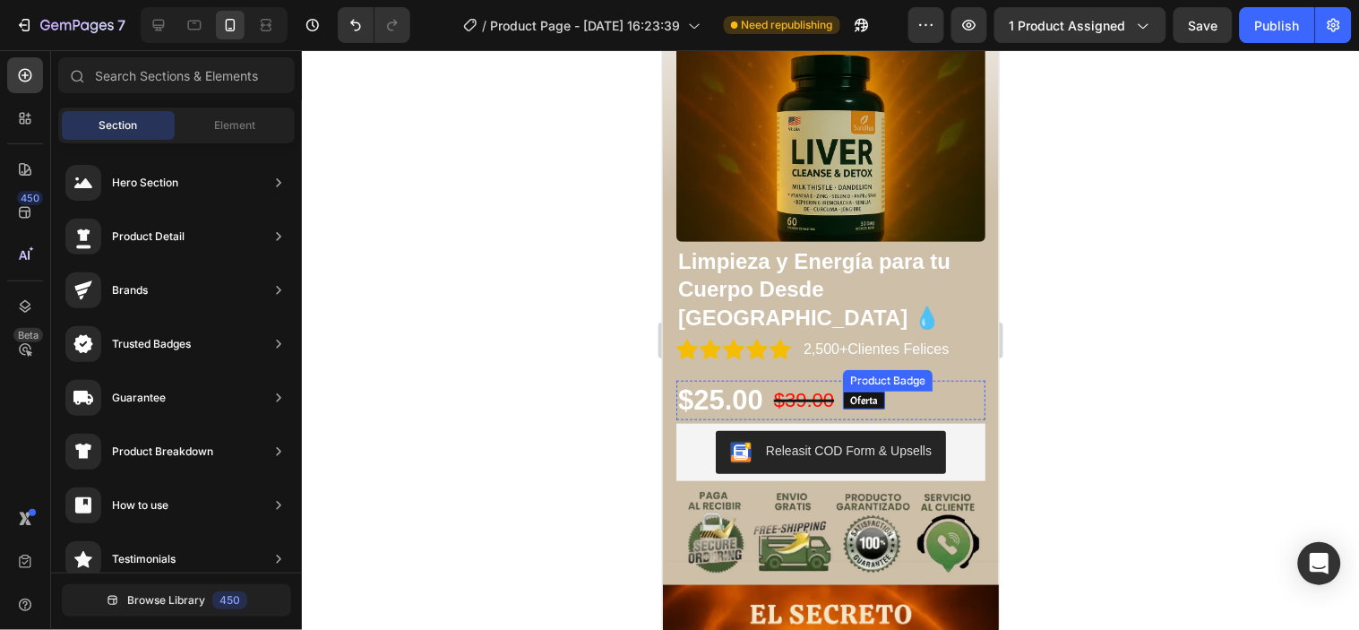
click at [872, 391] on div "Oferta Product Badge" at bounding box center [863, 400] width 42 height 18
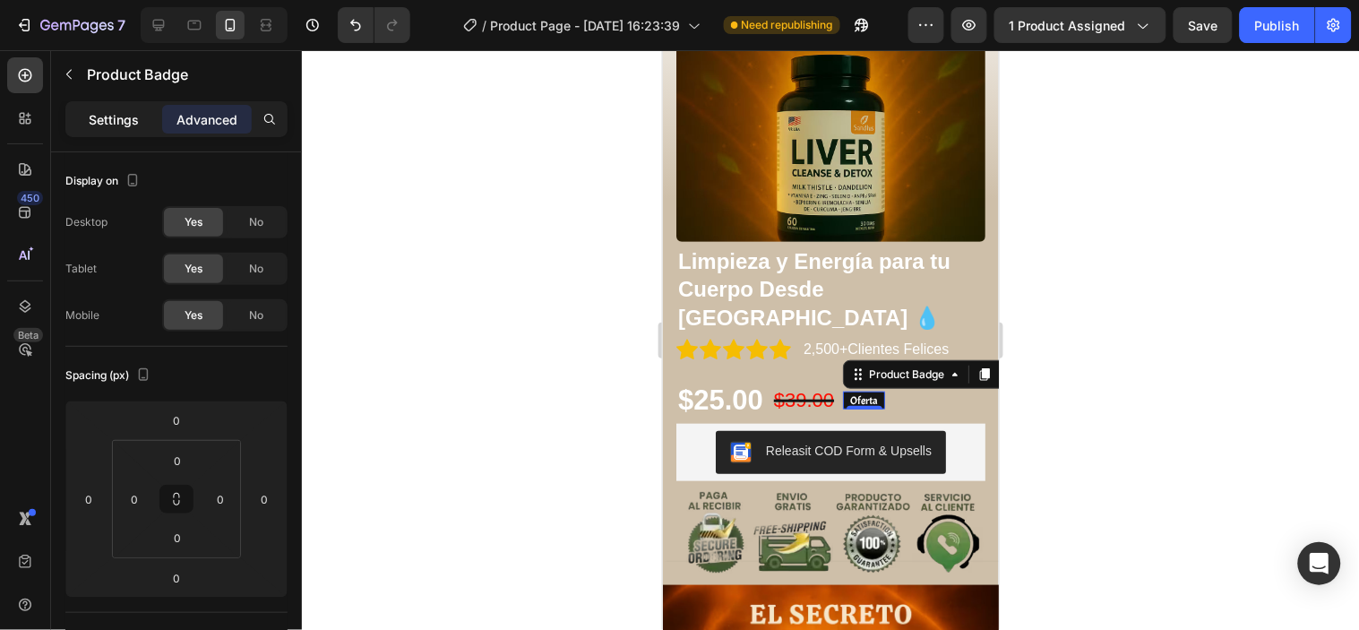
click at [110, 105] on div "Settings" at bounding box center [114, 119] width 90 height 29
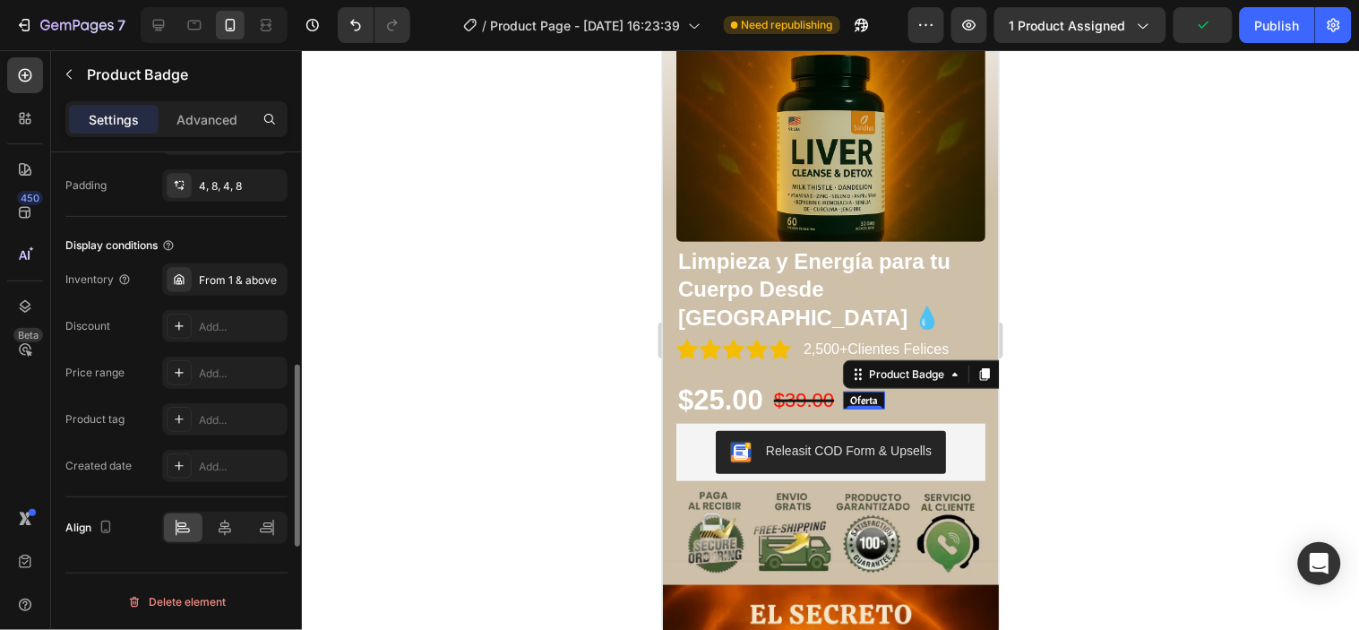
scroll to position [903, 0]
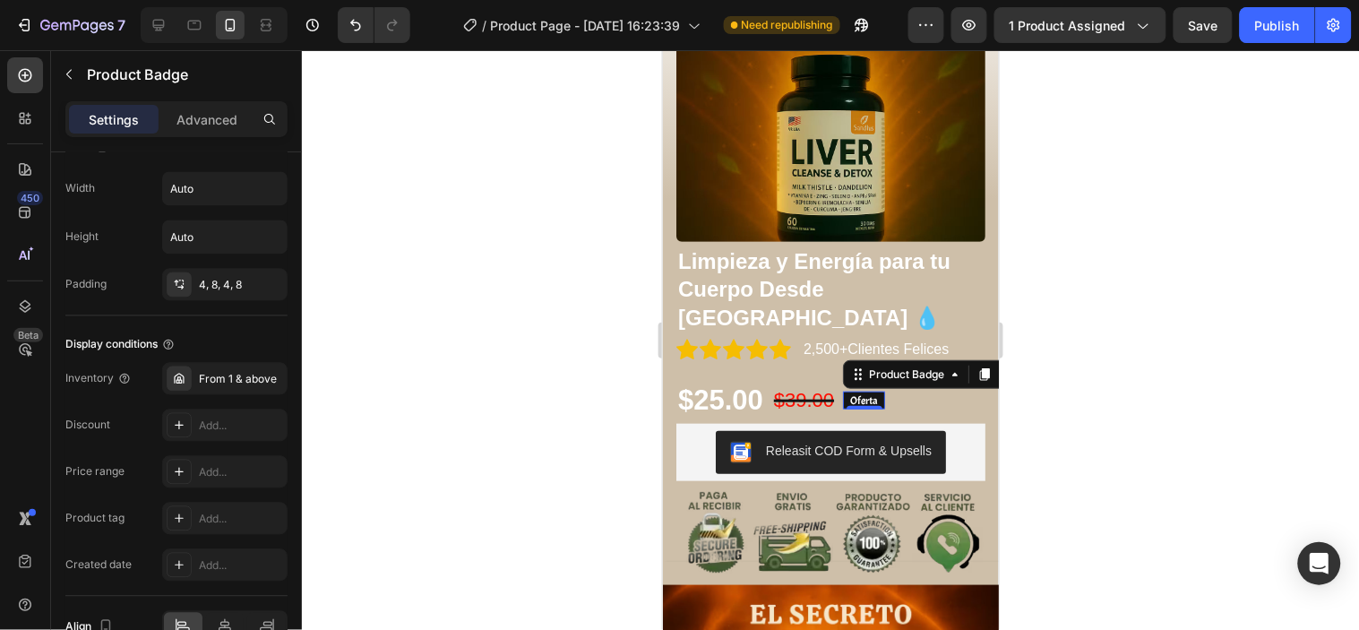
click at [432, 398] on div at bounding box center [830, 340] width 1057 height 580
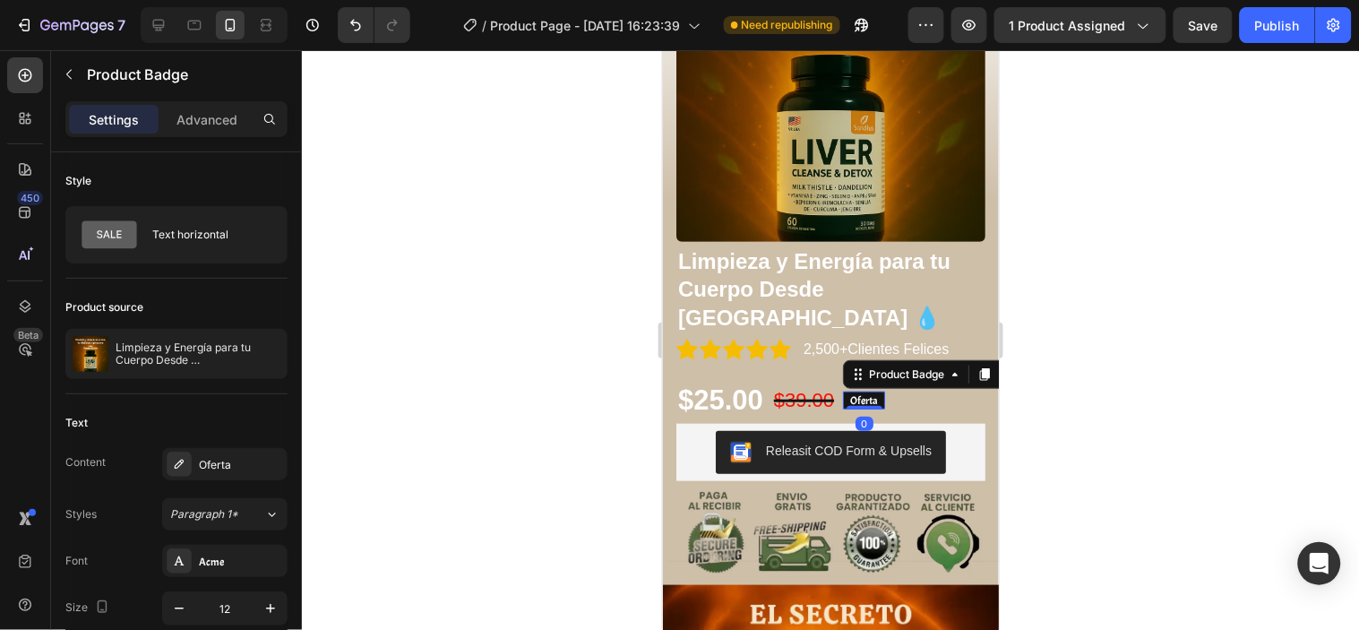
click at [873, 391] on pre "Oferta" at bounding box center [863, 400] width 42 height 18
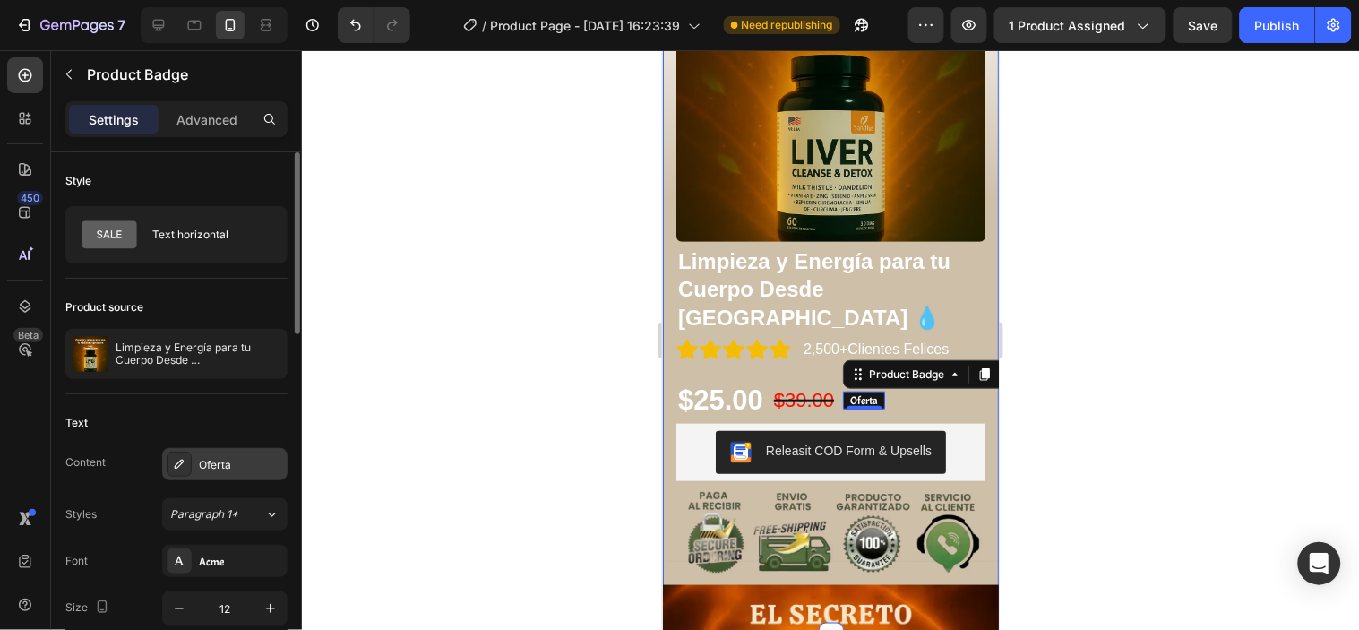
scroll to position [99, 0]
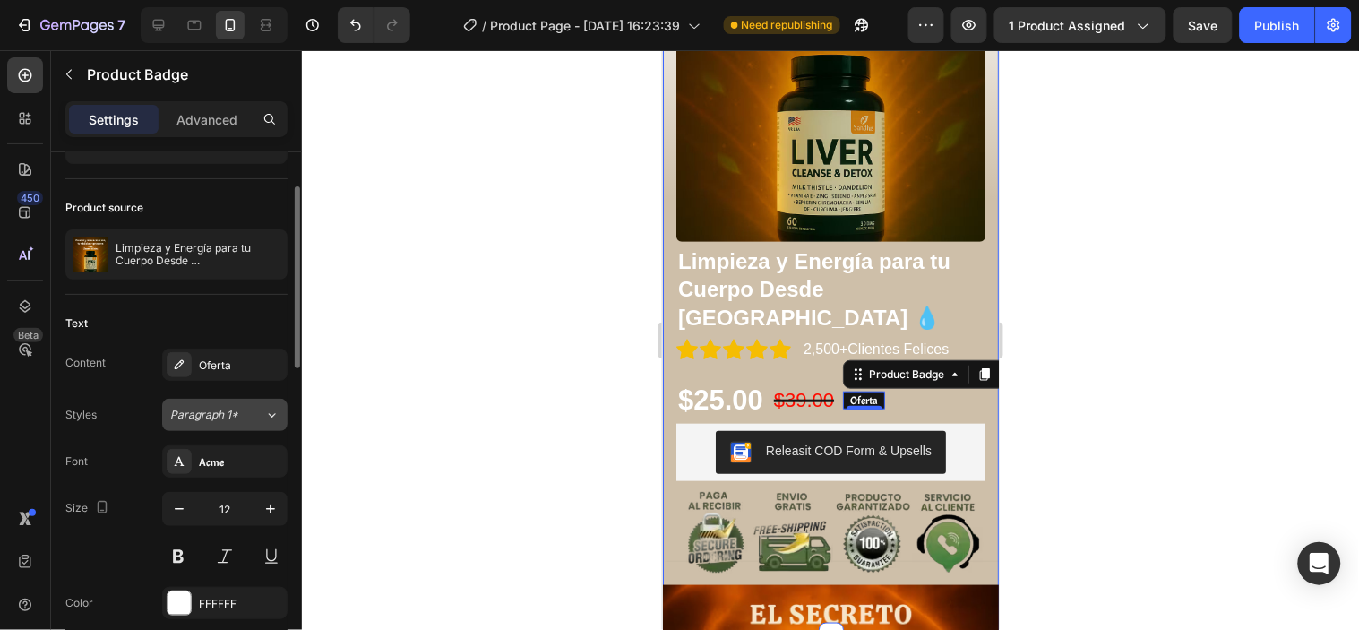
click at [247, 426] on button "Paragraph 1*" at bounding box center [224, 415] width 125 height 32
click at [335, 433] on div at bounding box center [830, 340] width 1057 height 580
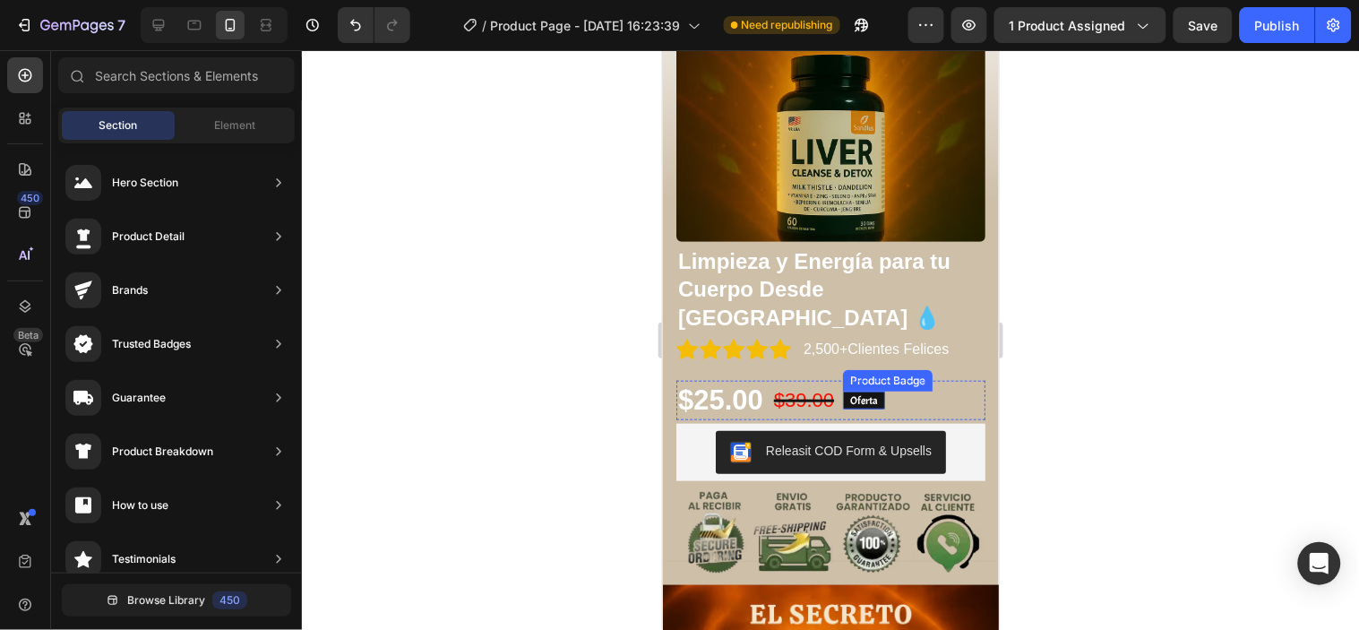
click at [865, 391] on pre "Oferta" at bounding box center [863, 400] width 42 height 18
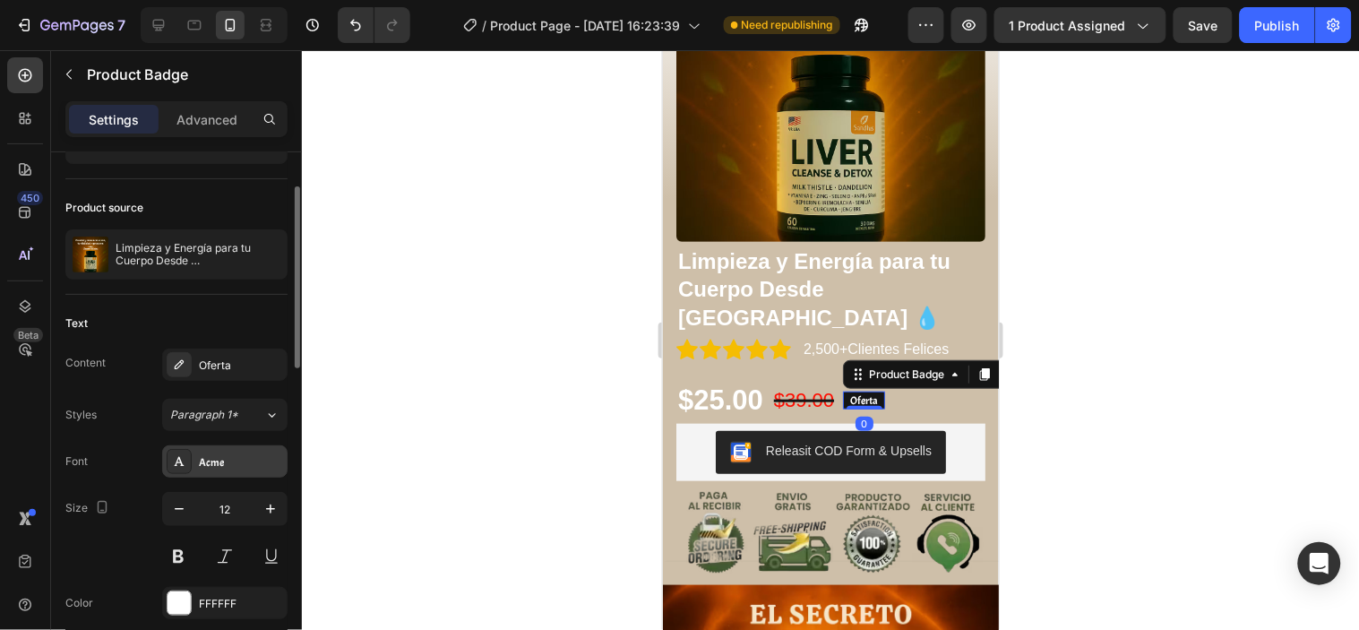
click at [220, 472] on div "Acme" at bounding box center [224, 461] width 125 height 32
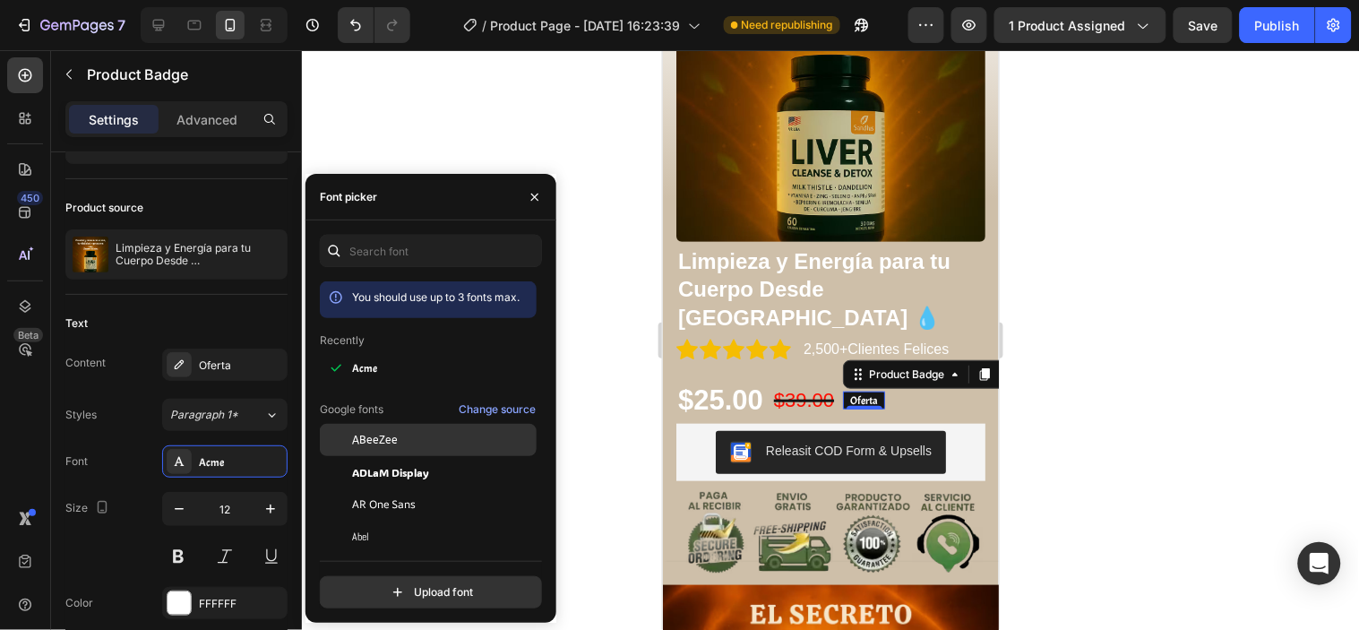
click at [405, 445] on div "ABeeZee" at bounding box center [442, 440] width 181 height 16
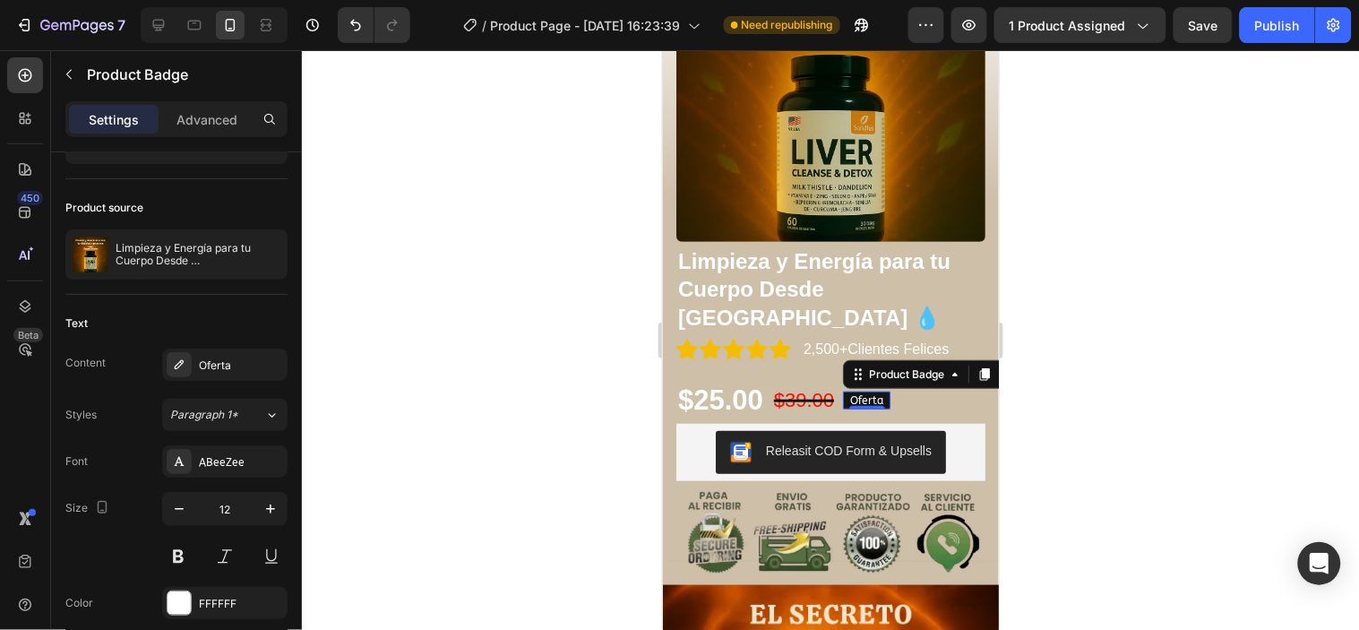
click at [579, 386] on div at bounding box center [830, 340] width 1057 height 580
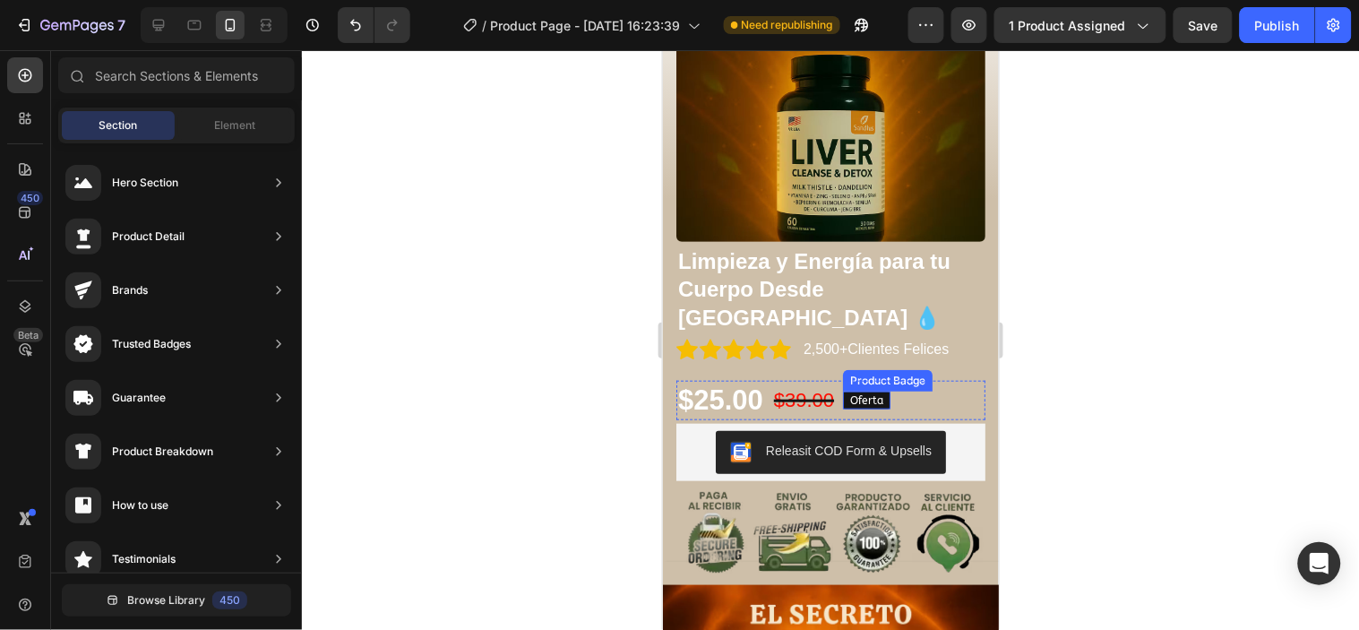
click at [882, 391] on pre "Oferta" at bounding box center [865, 400] width 47 height 18
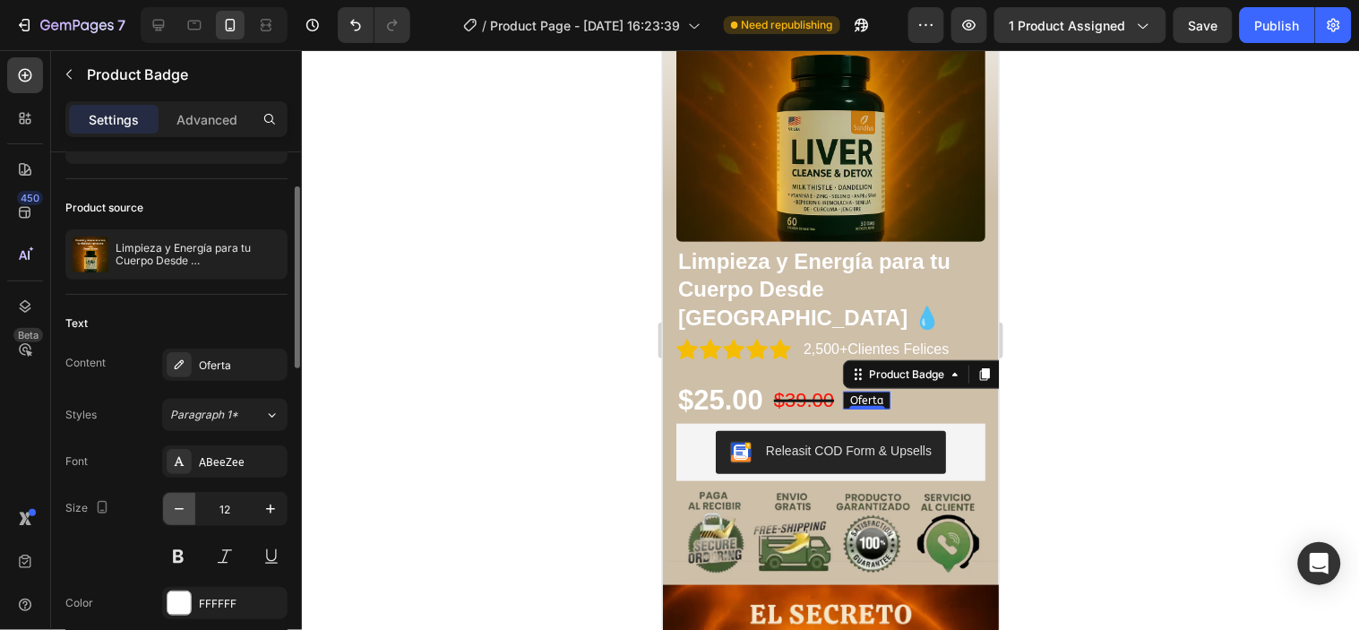
click at [193, 511] on button "button" at bounding box center [179, 509] width 32 height 32
click at [274, 514] on icon "button" at bounding box center [271, 509] width 18 height 18
type input "12"
click at [350, 434] on div at bounding box center [830, 340] width 1057 height 580
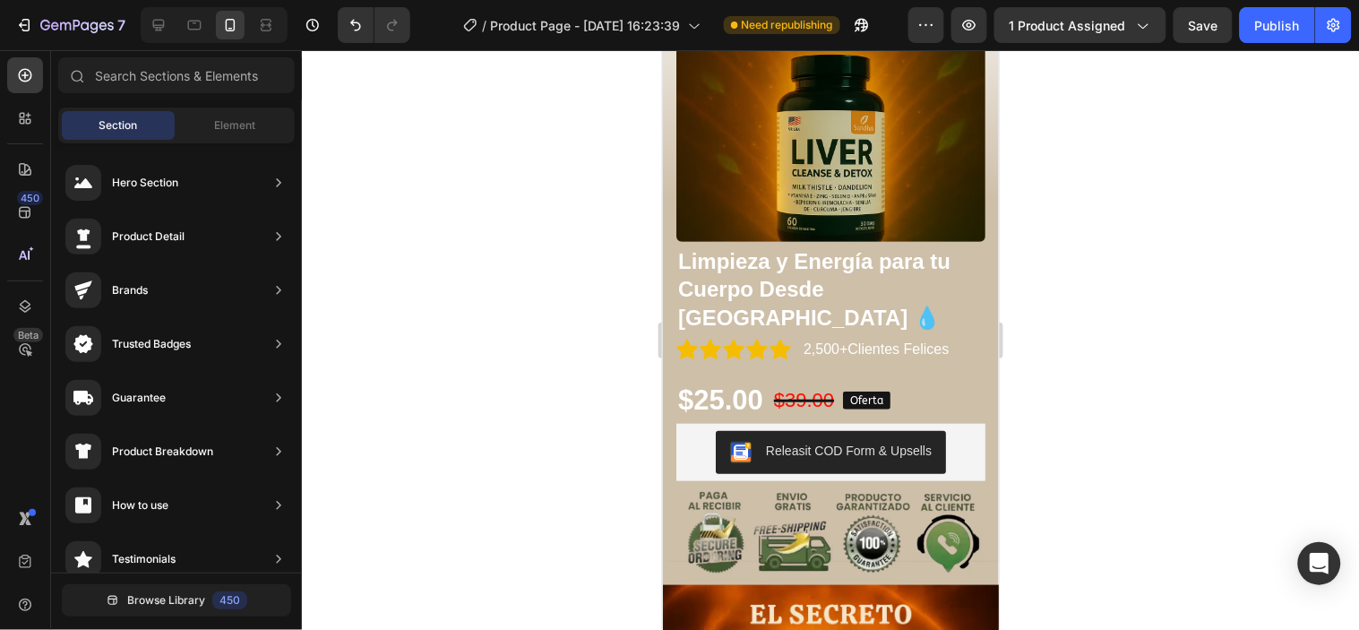
click at [459, 404] on div at bounding box center [830, 340] width 1057 height 580
click at [1267, 22] on div "Publish" at bounding box center [1278, 25] width 45 height 19
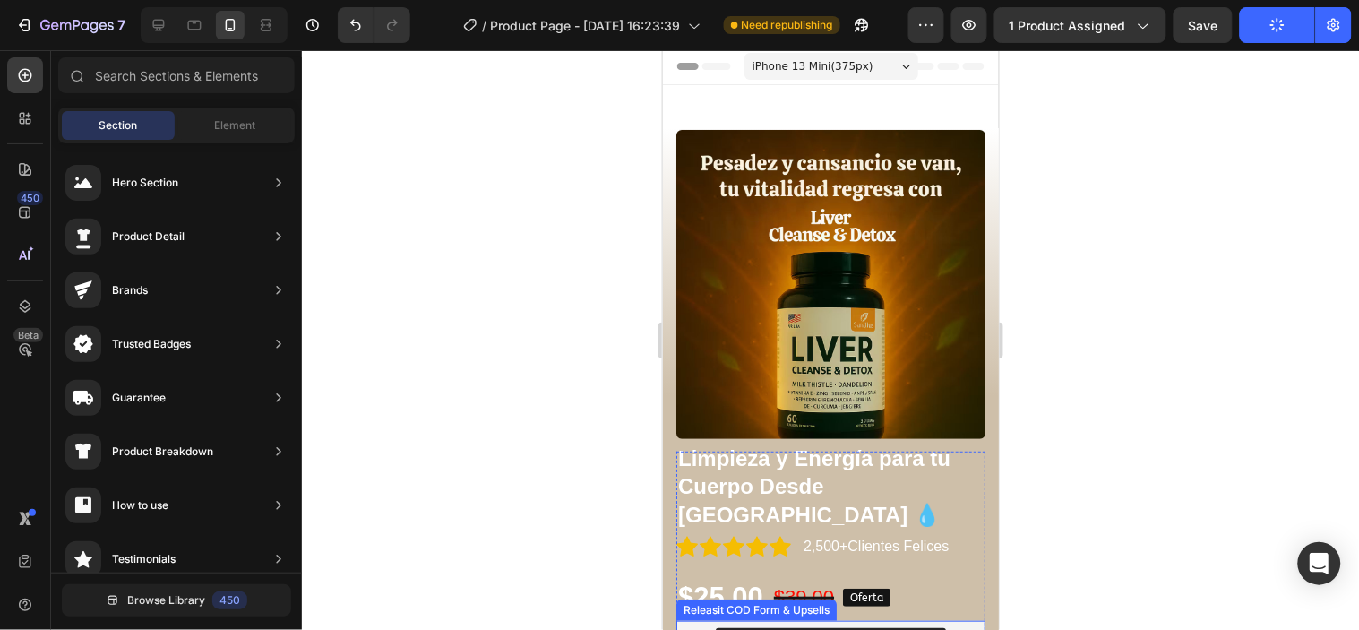
scroll to position [0, 0]
